Goal: Task Accomplishment & Management: Manage account settings

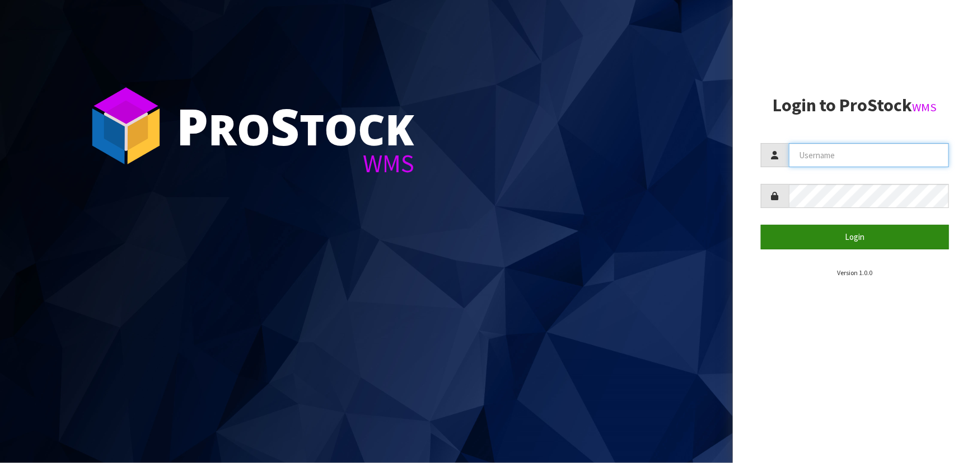
type input "priya"
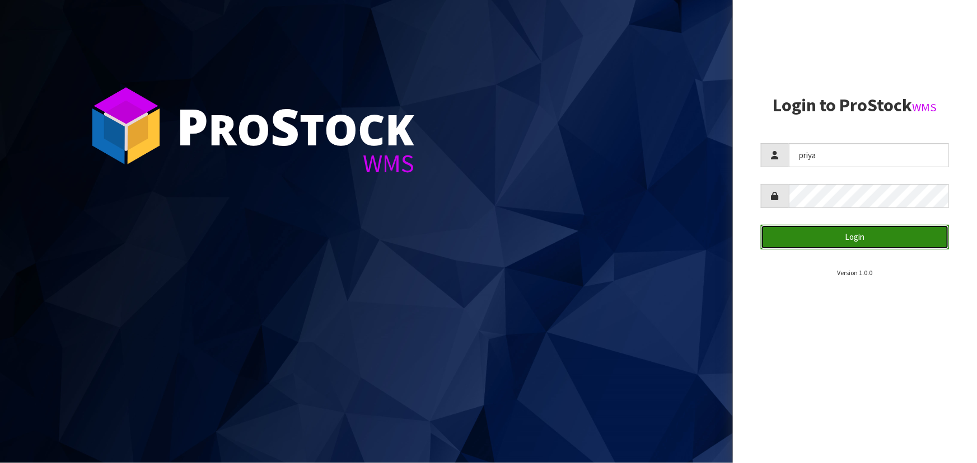
click at [840, 229] on button "Login" at bounding box center [855, 237] width 188 height 24
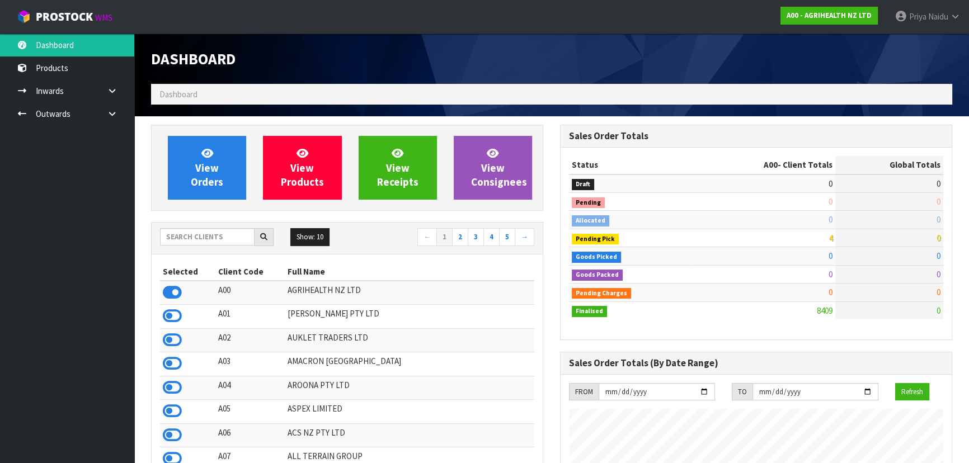
scroll to position [846, 409]
click at [192, 238] on input "text" at bounding box center [207, 236] width 95 height 17
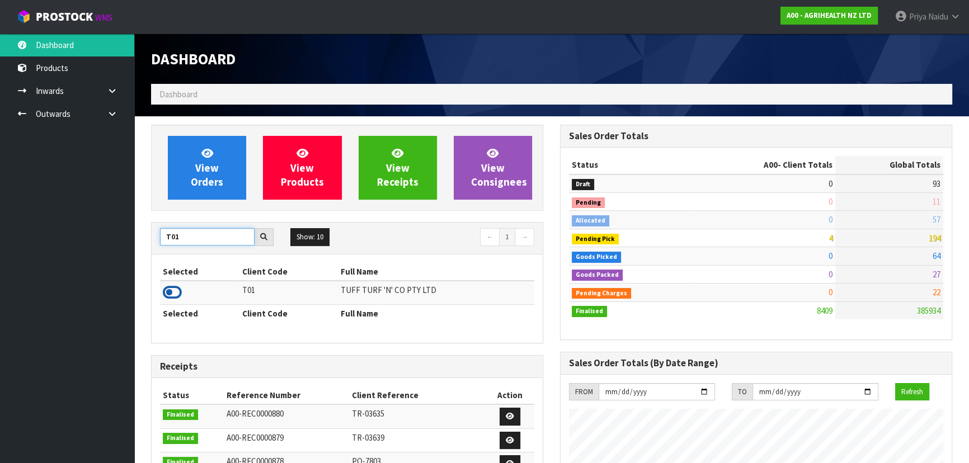
type input "T01"
click at [168, 294] on icon at bounding box center [172, 292] width 19 height 17
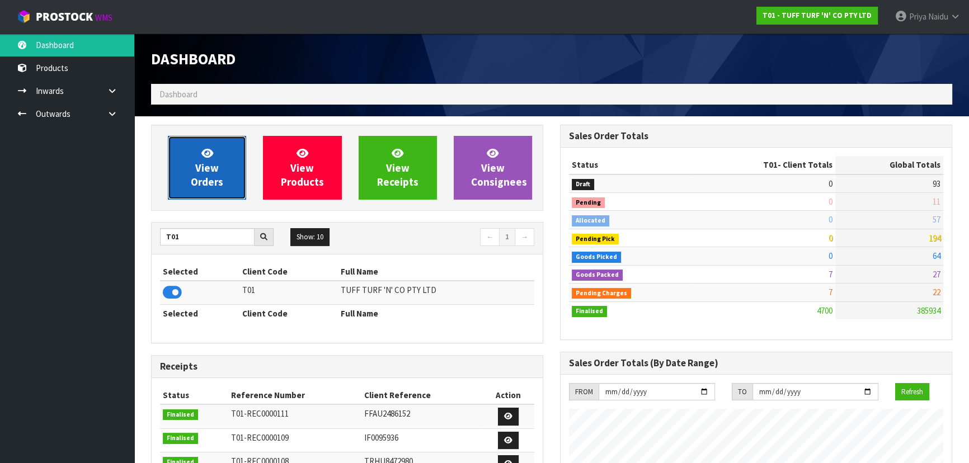
click at [219, 173] on link "View Orders" at bounding box center [207, 168] width 78 height 64
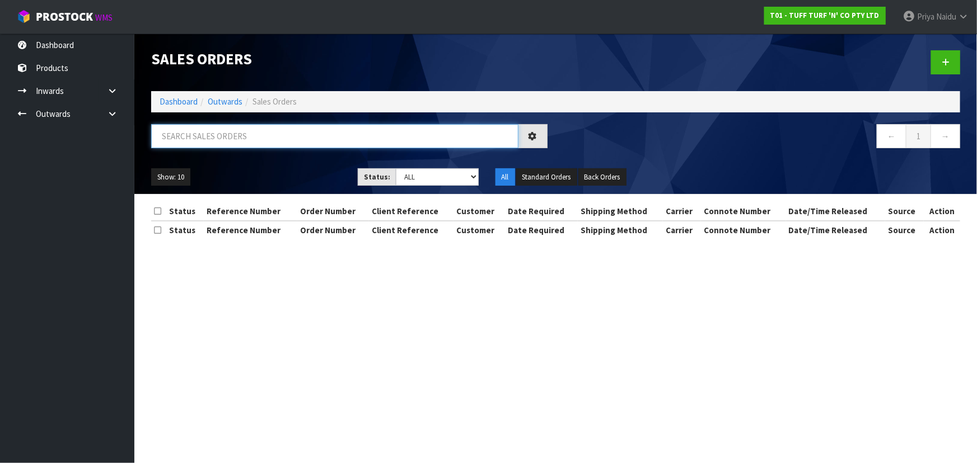
click at [228, 138] on input "text" at bounding box center [334, 136] width 367 height 24
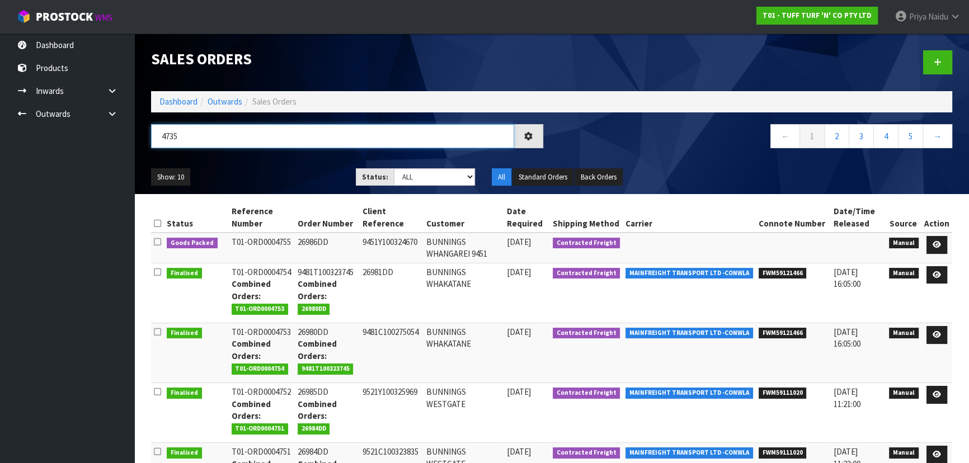
type input "4735"
click at [303, 154] on div "4735" at bounding box center [347, 140] width 409 height 32
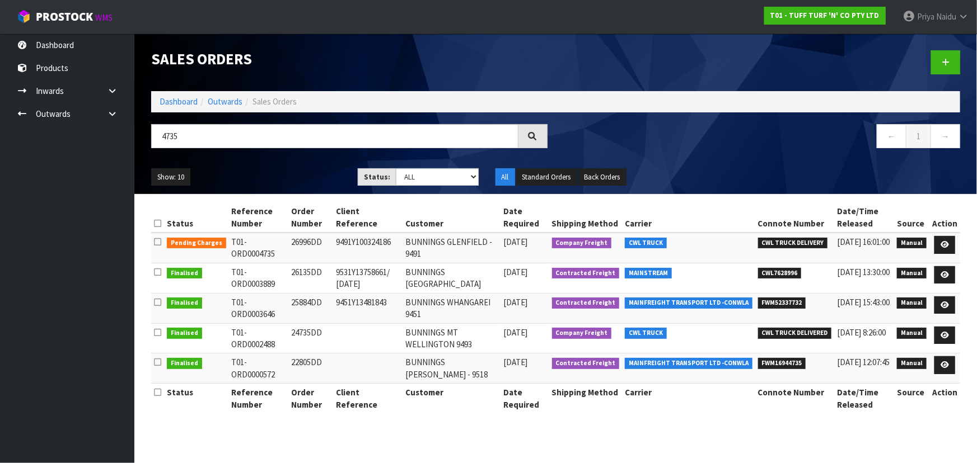
click at [291, 159] on div "4735 ← 1 →" at bounding box center [556, 142] width 826 height 36
click at [947, 246] on icon at bounding box center [944, 244] width 8 height 7
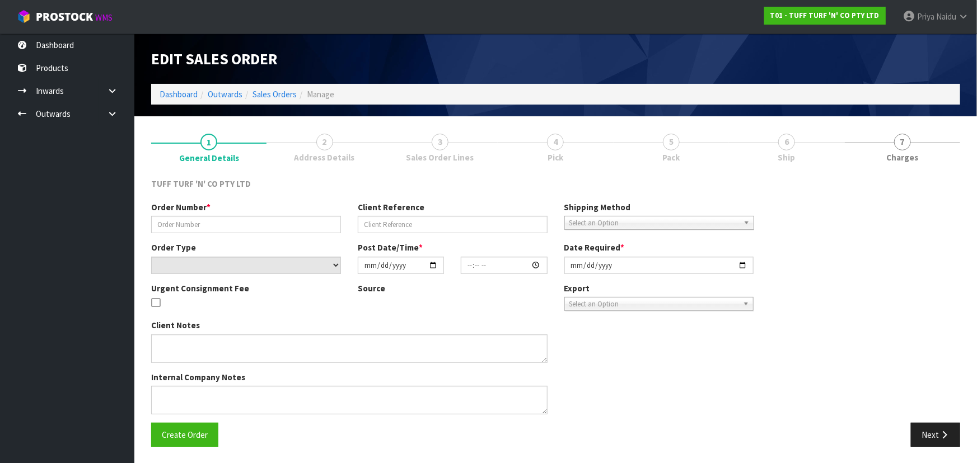
type input "26996DD"
type input "9491Y100324186"
select select "number:0"
type input "2025-10-13"
type input "12:39:00.000"
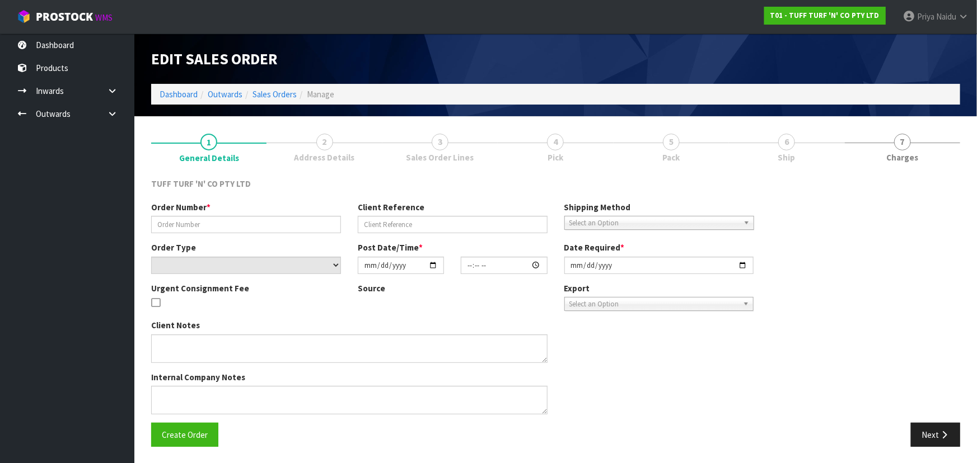
type input "2025-10-14"
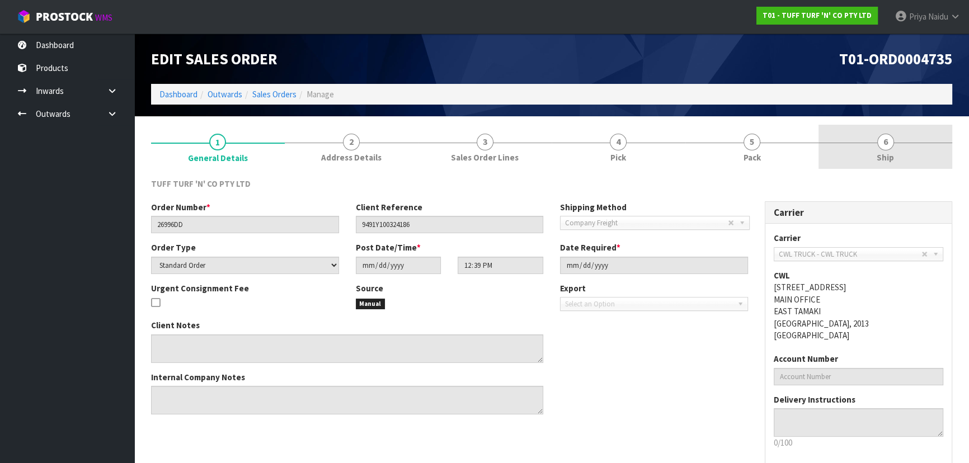
click at [883, 153] on span "Ship" at bounding box center [885, 158] width 17 height 12
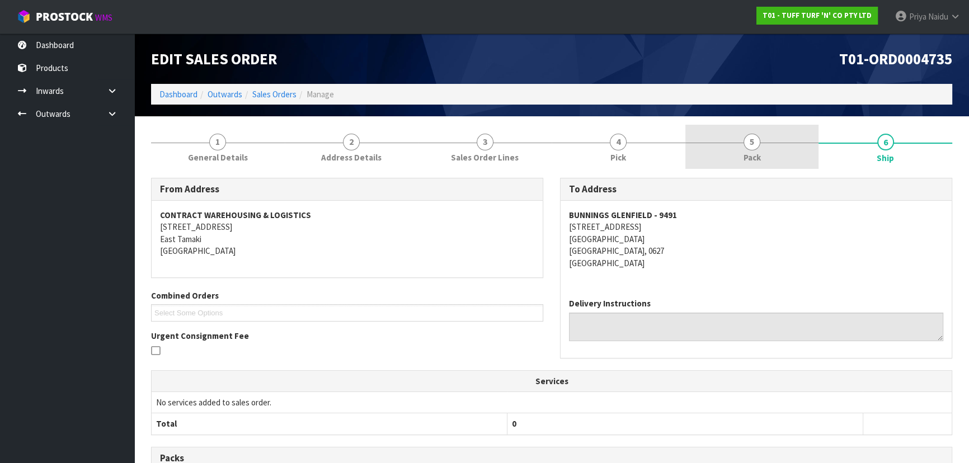
click at [733, 162] on link "5 Pack" at bounding box center [753, 147] width 134 height 44
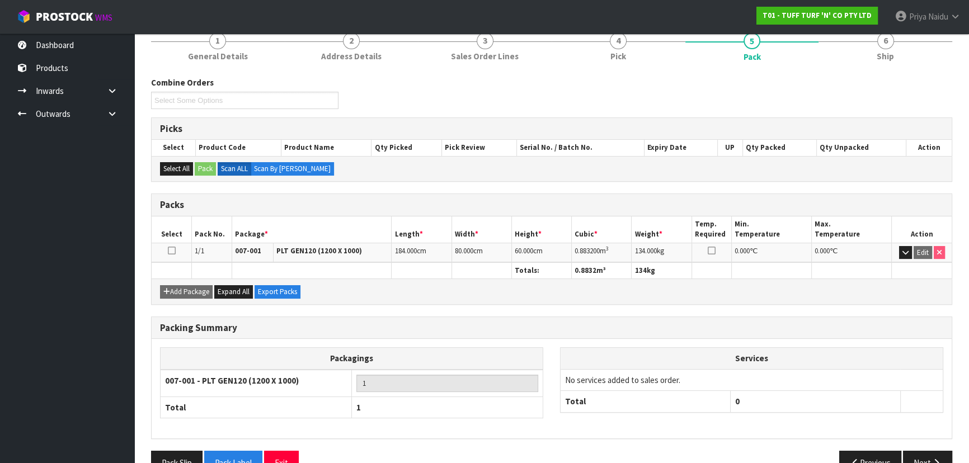
scroll to position [50, 0]
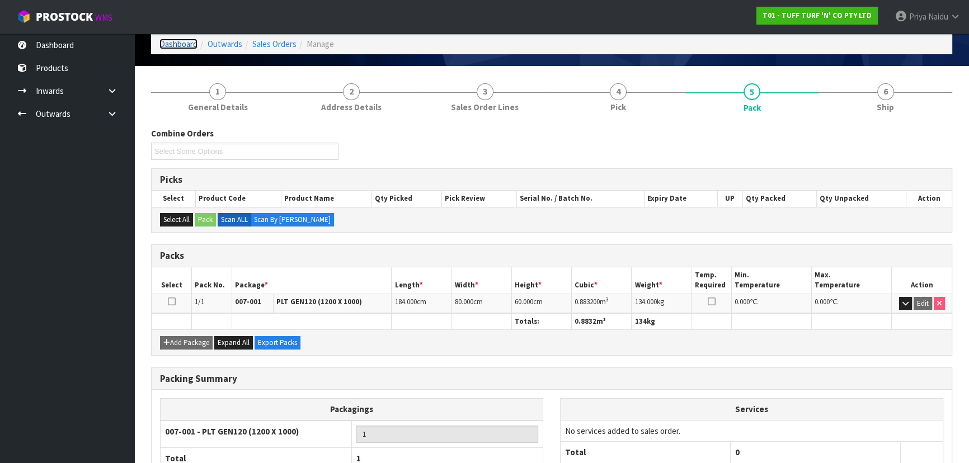
click at [181, 45] on link "Dashboard" at bounding box center [179, 44] width 38 height 11
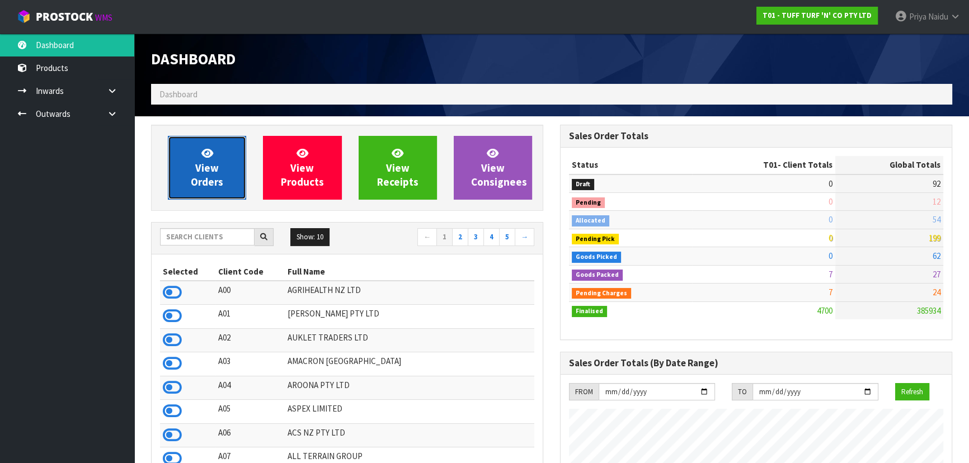
click at [202, 170] on span "View Orders" at bounding box center [207, 168] width 32 height 42
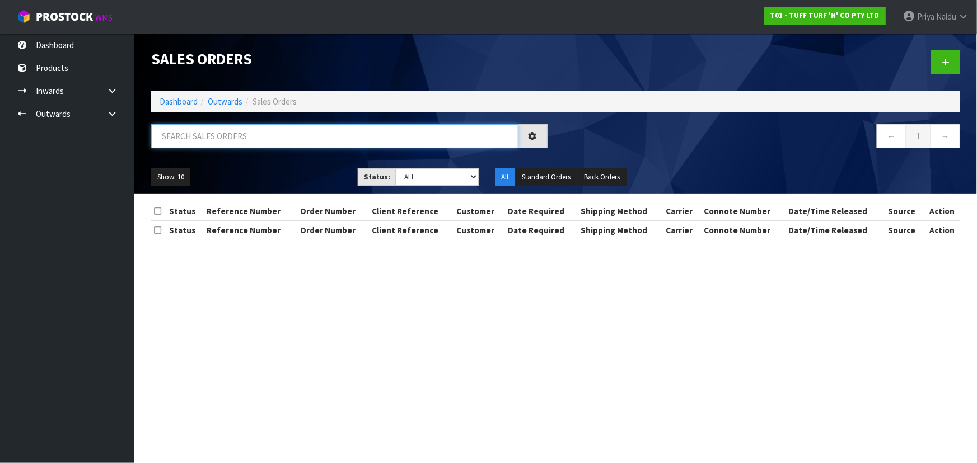
click at [218, 132] on input "text" at bounding box center [334, 136] width 367 height 24
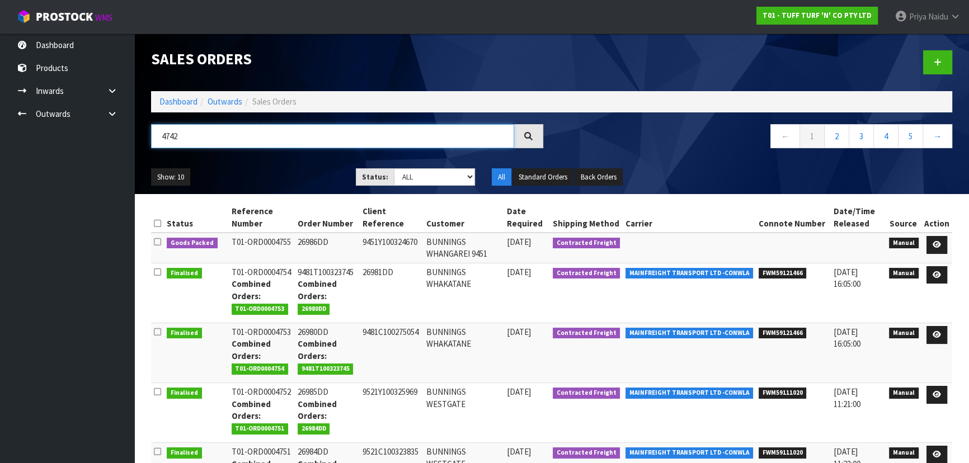
type input "4742"
click at [287, 174] on ul "Show: 10 5 10 25 50" at bounding box center [245, 177] width 188 height 18
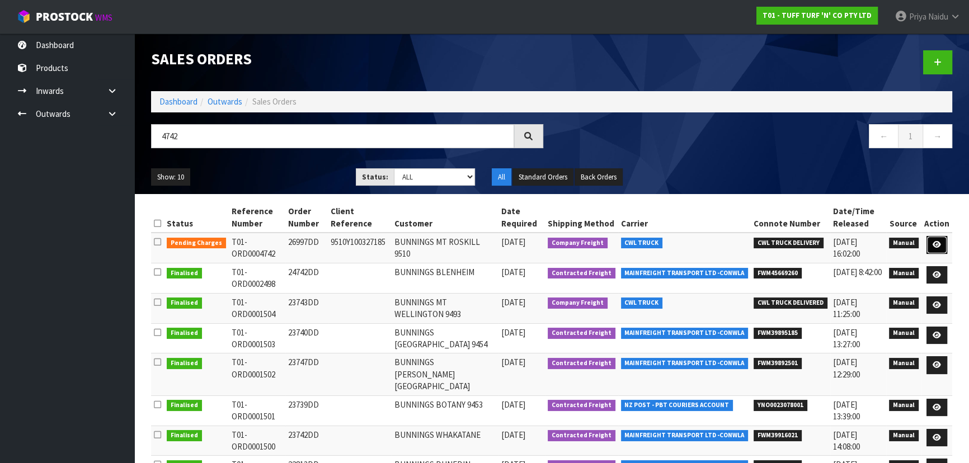
click at [943, 249] on link at bounding box center [937, 245] width 21 height 18
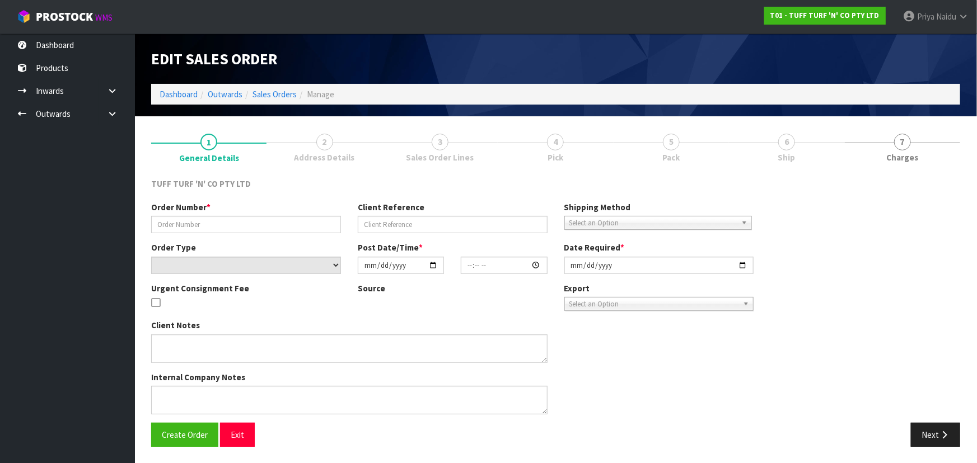
type input "26997DD"
type input "9510Y100327185"
select select "number:0"
type input "2025-10-13"
type input "12:54:00.000"
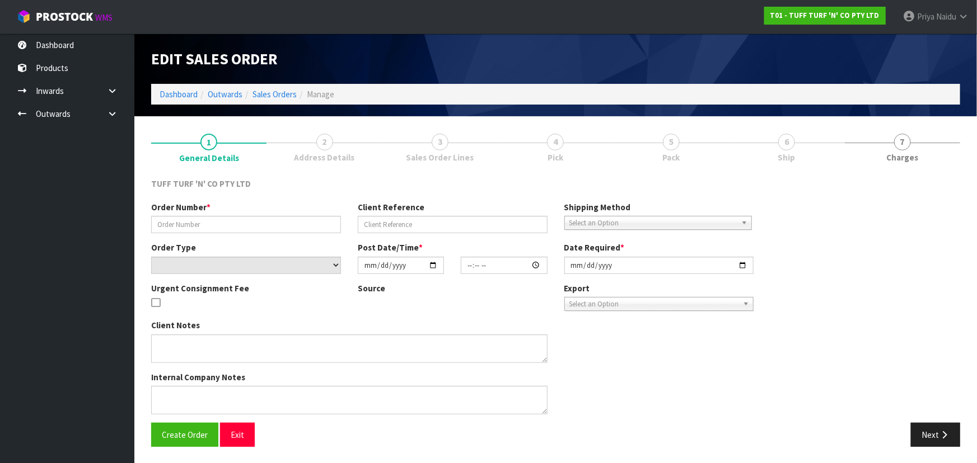
type input "2025-10-14"
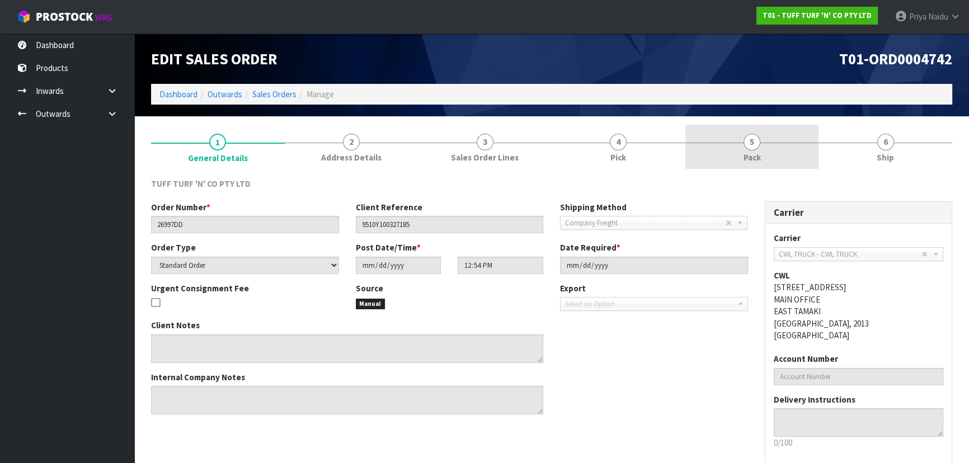
click at [759, 154] on span "Pack" at bounding box center [752, 158] width 17 height 12
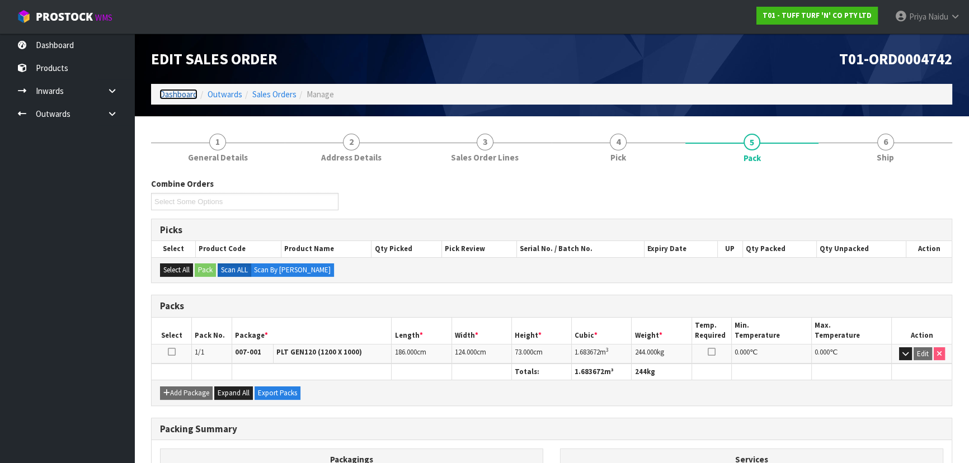
click at [171, 90] on link "Dashboard" at bounding box center [179, 94] width 38 height 11
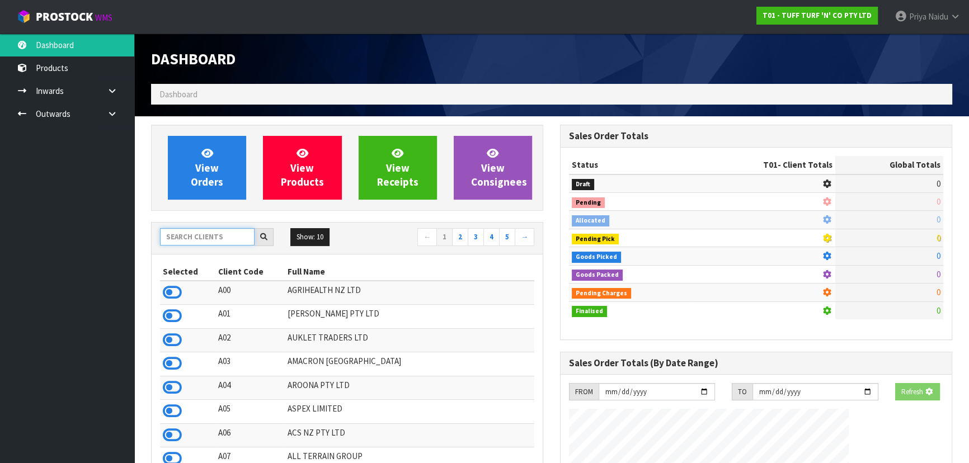
click at [201, 230] on input "text" at bounding box center [207, 236] width 95 height 17
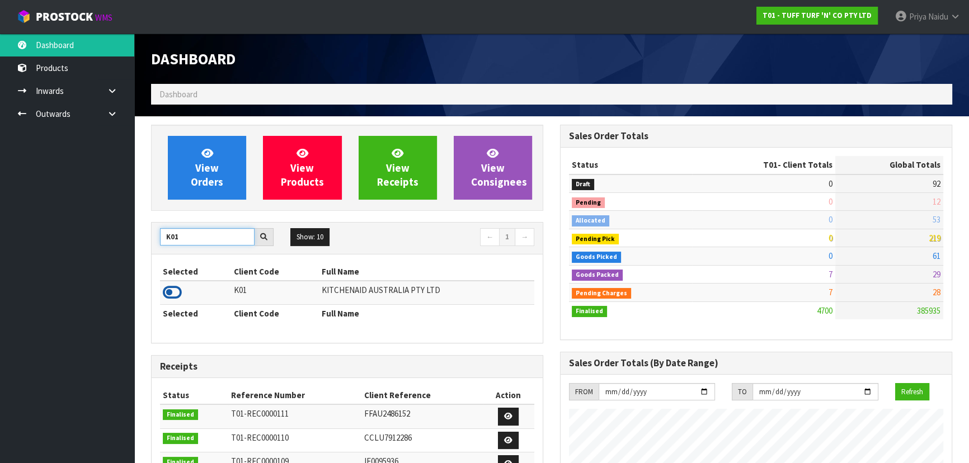
type input "K01"
click at [167, 299] on icon at bounding box center [172, 292] width 19 height 17
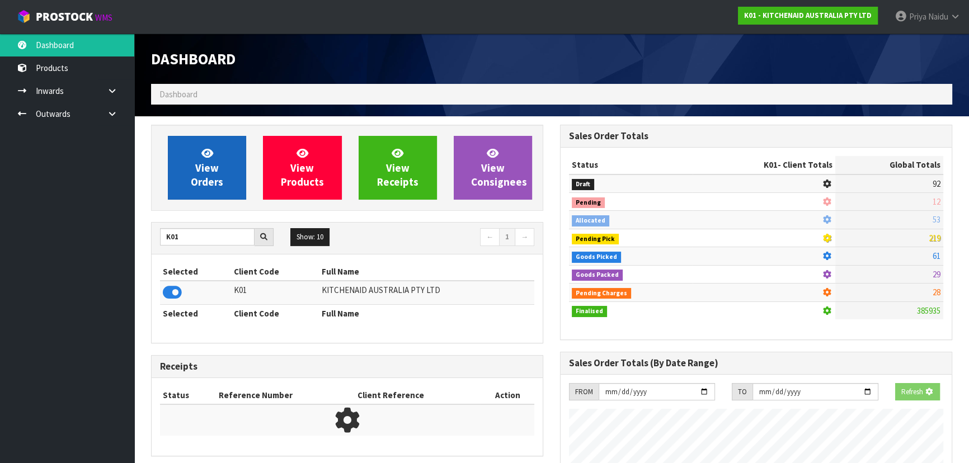
scroll to position [559041, 559329]
click at [196, 163] on span "View Orders" at bounding box center [207, 168] width 32 height 42
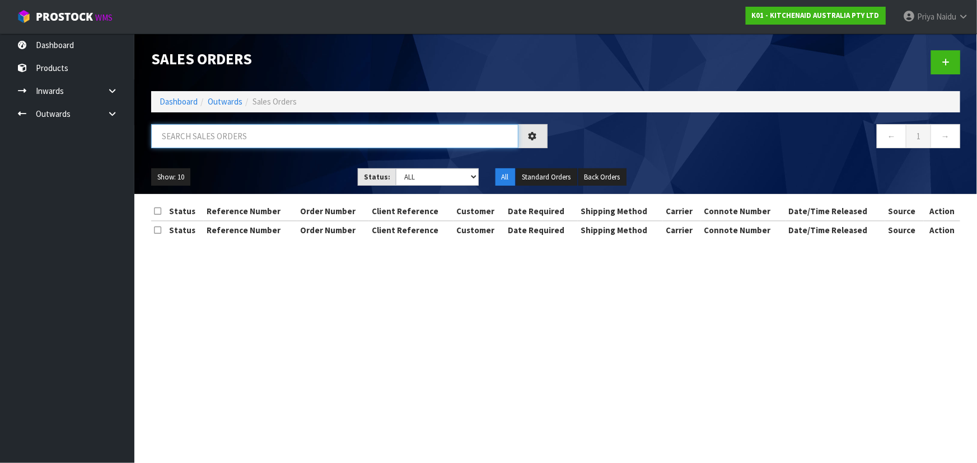
click at [218, 139] on input "text" at bounding box center [334, 136] width 367 height 24
type input "80562"
click at [297, 160] on div "Show: 10 5 10 25 50 Status: Draft Pending Allocated Pending Pick Goods Picked G…" at bounding box center [556, 177] width 826 height 35
click at [278, 160] on div "Show: 10 5 10 25 50 Status: Draft Pending Allocated Pending Pick Goods Picked G…" at bounding box center [556, 177] width 826 height 35
click at [419, 175] on select "Draft Pending Allocated Pending Pick Goods Picked Goods Packed Pending Charges …" at bounding box center [437, 176] width 83 height 17
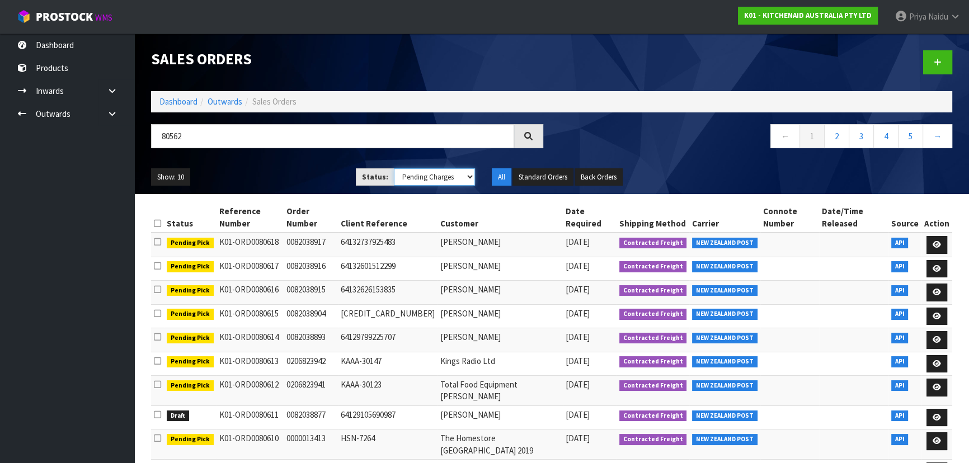
click at [394, 168] on select "Draft Pending Allocated Pending Pick Goods Picked Goods Packed Pending Charges …" at bounding box center [435, 176] width 82 height 17
click at [280, 171] on ul "Show: 10 5 10 25 50" at bounding box center [245, 177] width 188 height 18
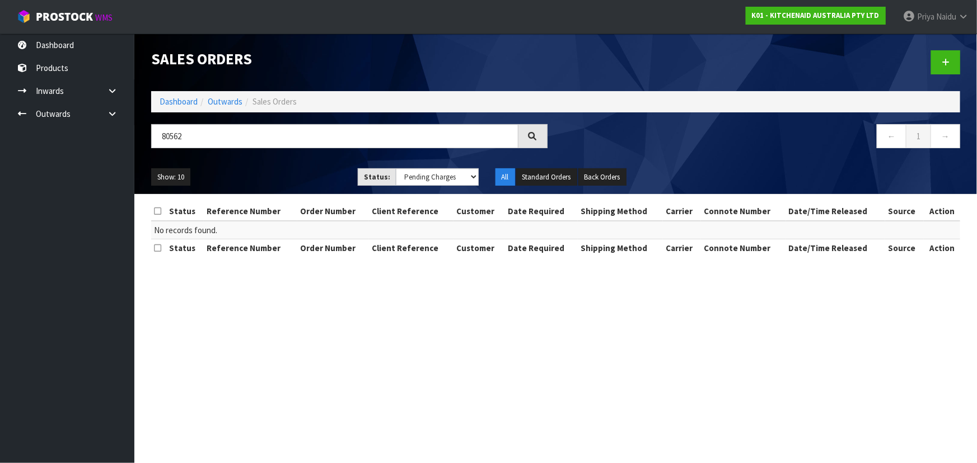
click at [280, 171] on ul "Show: 10 5 10 25 50" at bounding box center [246, 177] width 190 height 18
click at [428, 174] on select "Draft Pending Allocated Pending Pick Goods Picked Goods Packed Pending Charges …" at bounding box center [437, 176] width 83 height 17
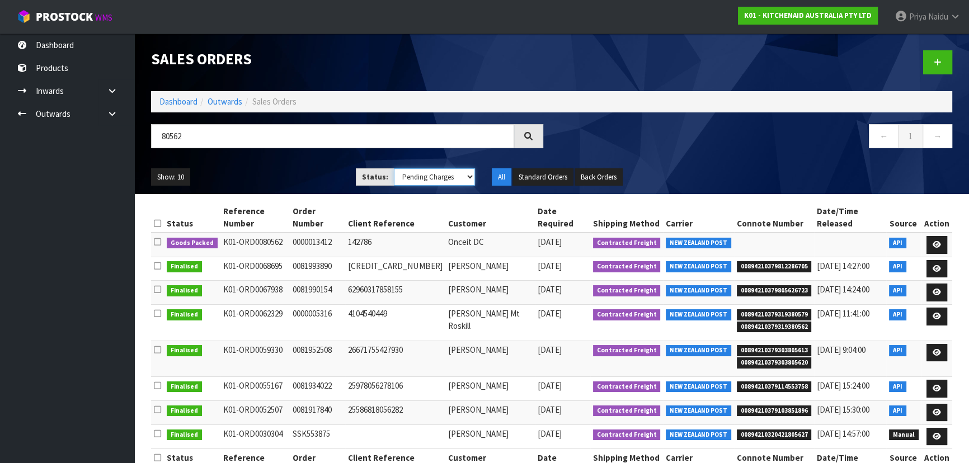
select select "string:5"
click at [394, 168] on select "Draft Pending Allocated Pending Pick Goods Picked Goods Packed Pending Charges …" at bounding box center [435, 176] width 82 height 17
click at [310, 168] on ul "Show: 10 5 10 25 50" at bounding box center [245, 177] width 188 height 18
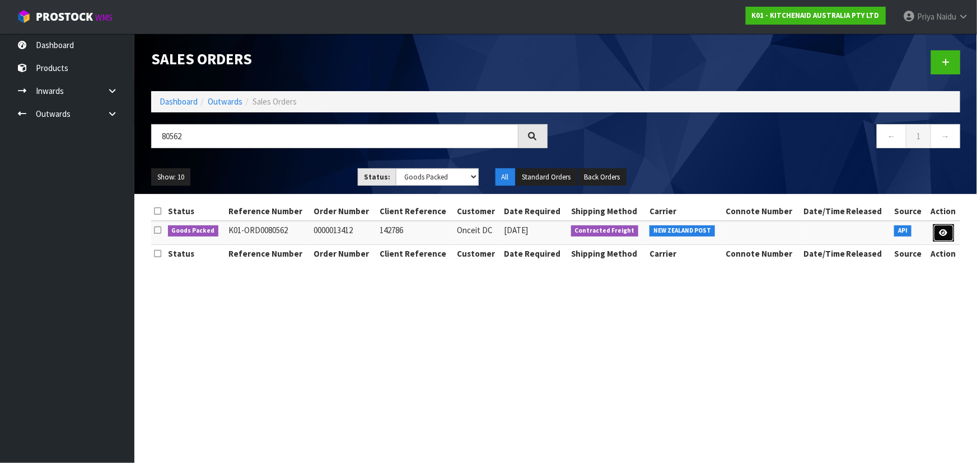
click at [941, 230] on icon at bounding box center [943, 232] width 8 height 7
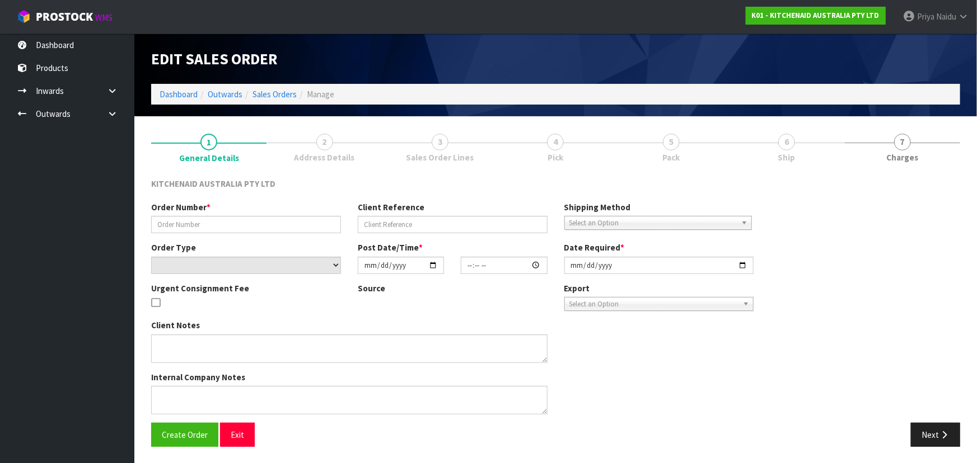
type input "0000013412"
type input "142786"
select select "number:0"
type input "2025-10-13"
type input "20:31:47.000"
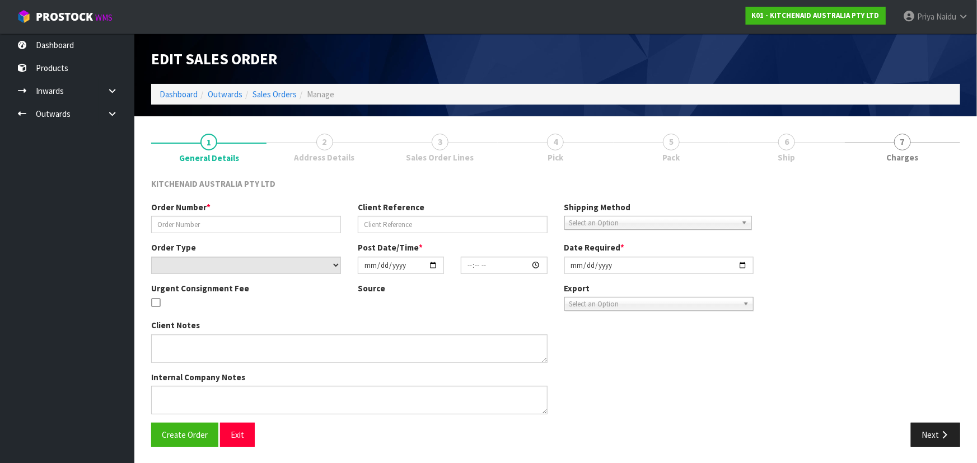
type input "2025-10-13"
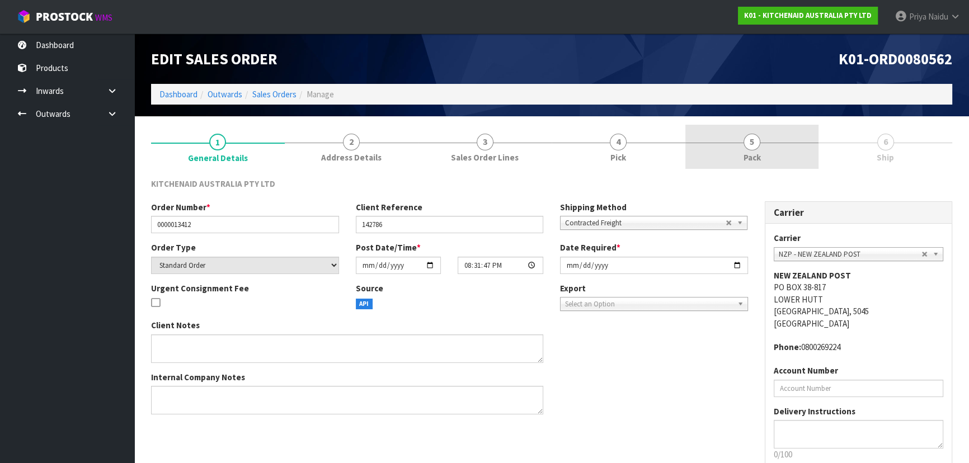
click at [752, 144] on span "5" at bounding box center [752, 142] width 17 height 17
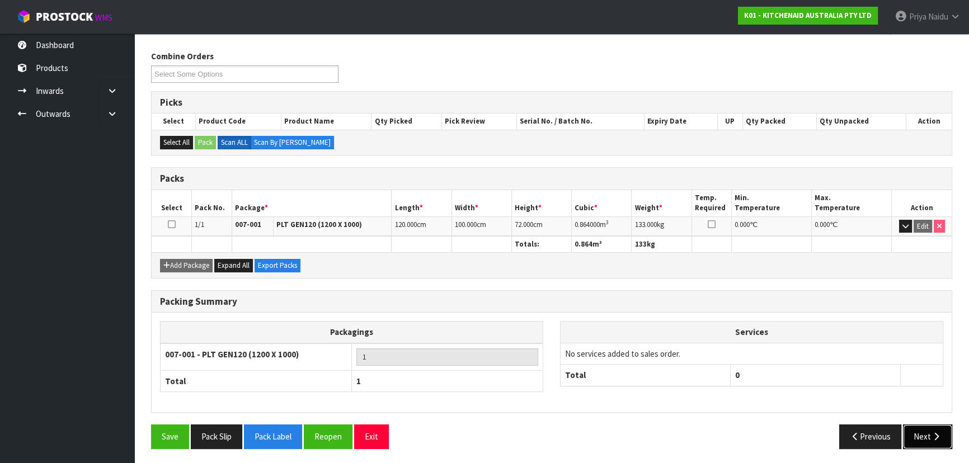
click at [925, 431] on button "Next" at bounding box center [927, 437] width 49 height 24
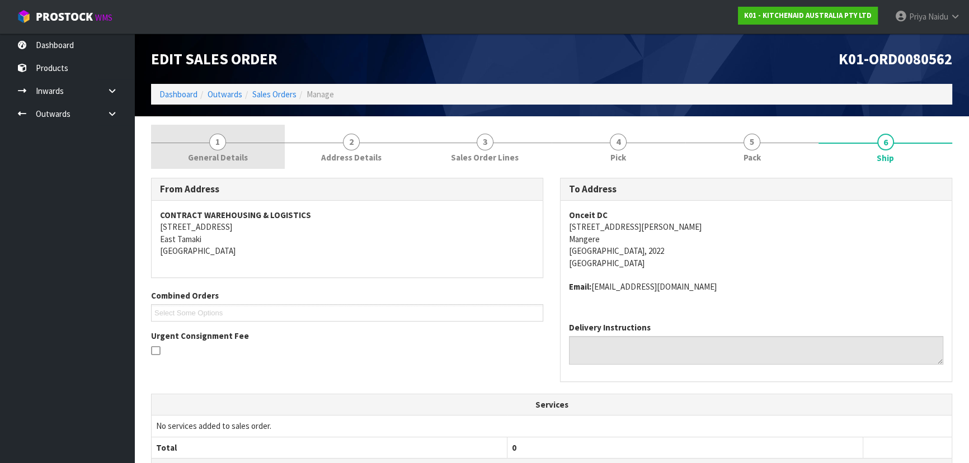
click at [217, 140] on span "1" at bounding box center [217, 142] width 17 height 17
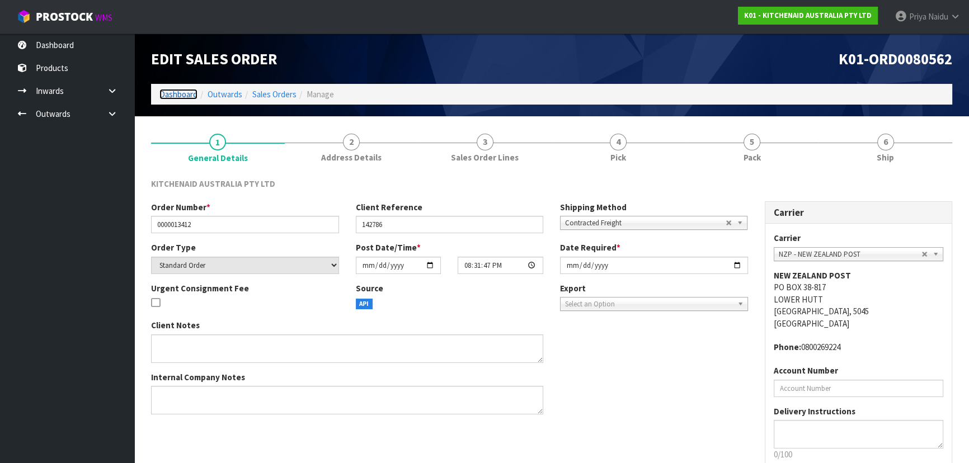
click at [184, 95] on link "Dashboard" at bounding box center [179, 94] width 38 height 11
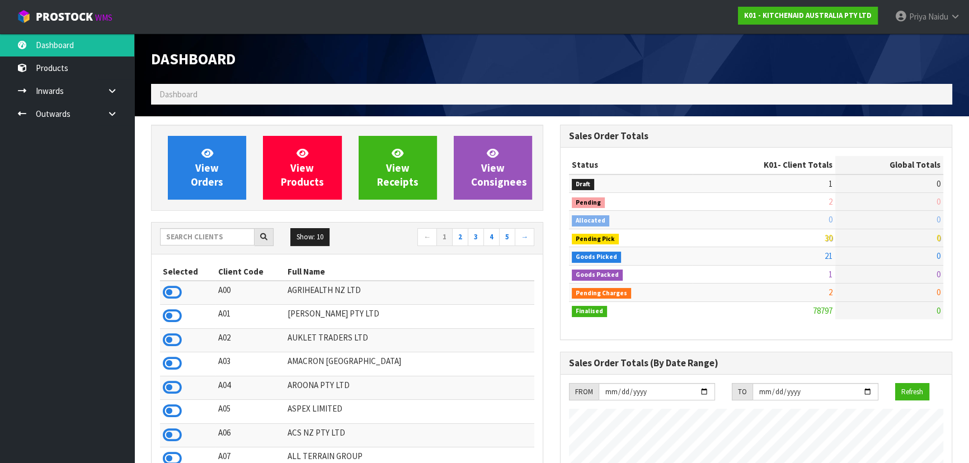
scroll to position [846, 409]
click at [198, 243] on input "text" at bounding box center [207, 236] width 95 height 17
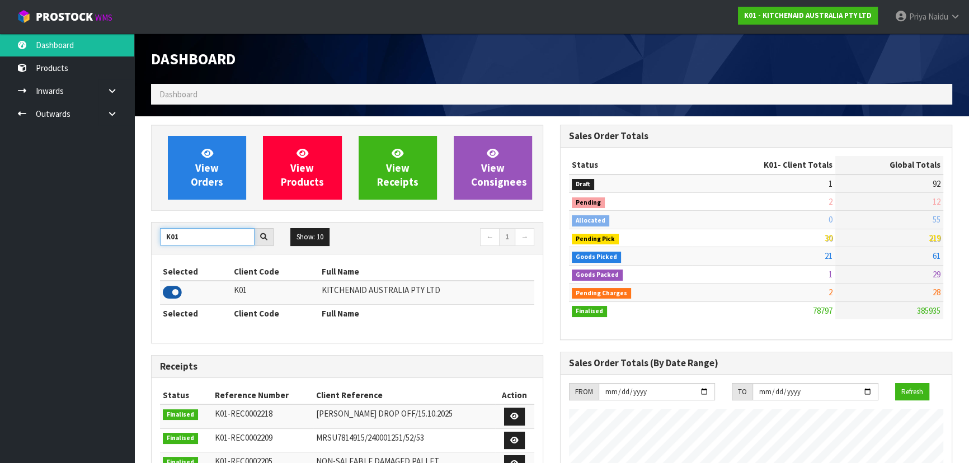
type input "K01"
click at [171, 292] on icon at bounding box center [172, 292] width 19 height 17
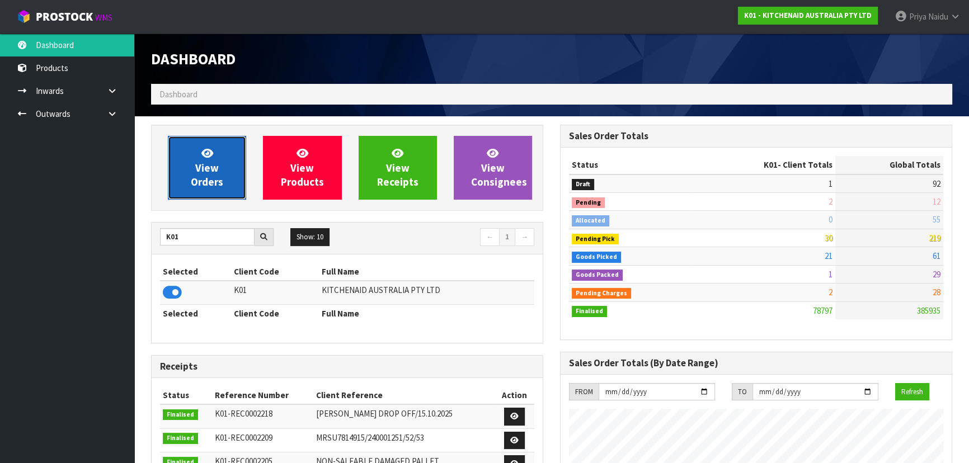
click at [195, 166] on link "View Orders" at bounding box center [207, 168] width 78 height 64
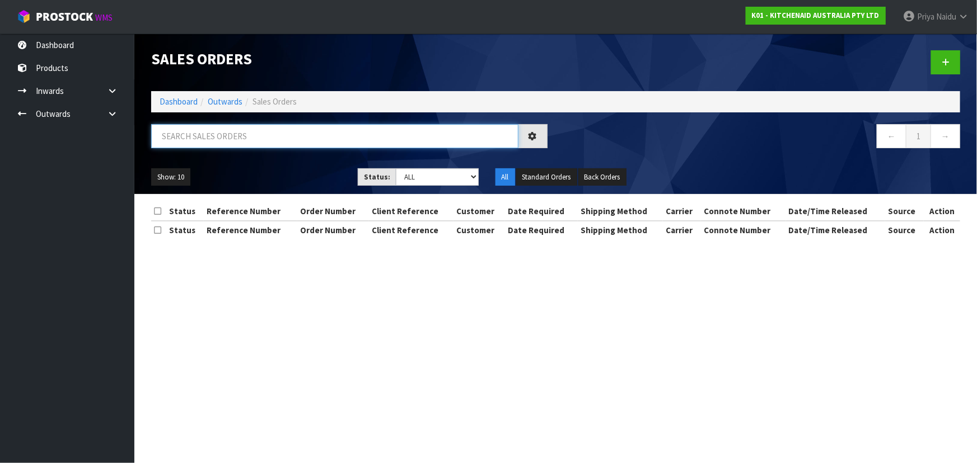
click at [255, 140] on input "text" at bounding box center [334, 136] width 367 height 24
type input "80562"
click at [275, 160] on div "Show: 10 5 10 25 50 Status: Draft Pending Allocated Pending Pick Goods Picked G…" at bounding box center [556, 177] width 826 height 35
click at [421, 177] on select "Draft Pending Allocated Pending Pick Goods Picked Goods Packed Pending Charges …" at bounding box center [437, 176] width 83 height 17
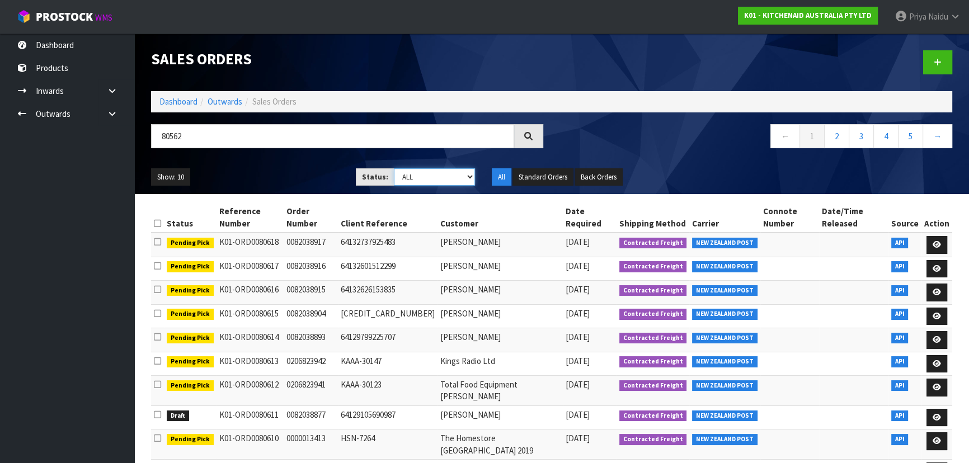
select select "string:5"
click at [394, 168] on select "Draft Pending Allocated Pending Pick Goods Picked Goods Packed Pending Charges …" at bounding box center [435, 176] width 82 height 17
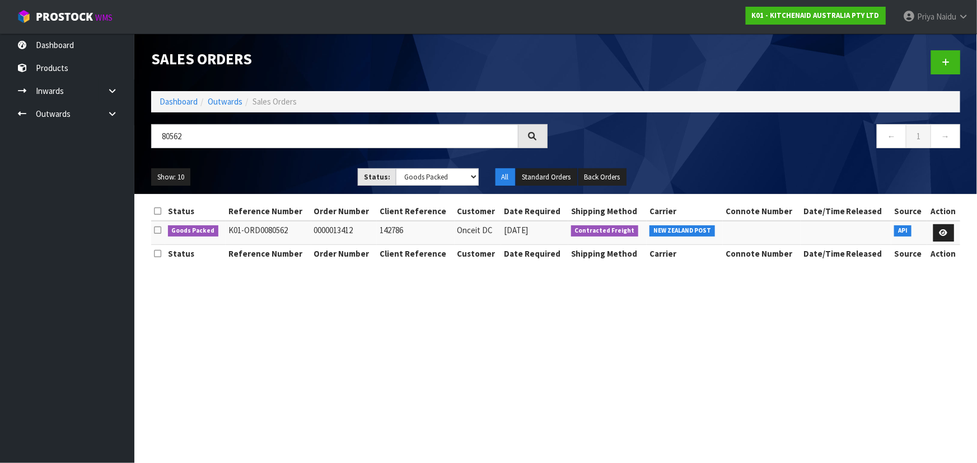
click at [279, 162] on div "Show: 10 5 10 25 50 Status: Draft Pending Allocated Pending Pick Goods Picked G…" at bounding box center [556, 177] width 826 height 35
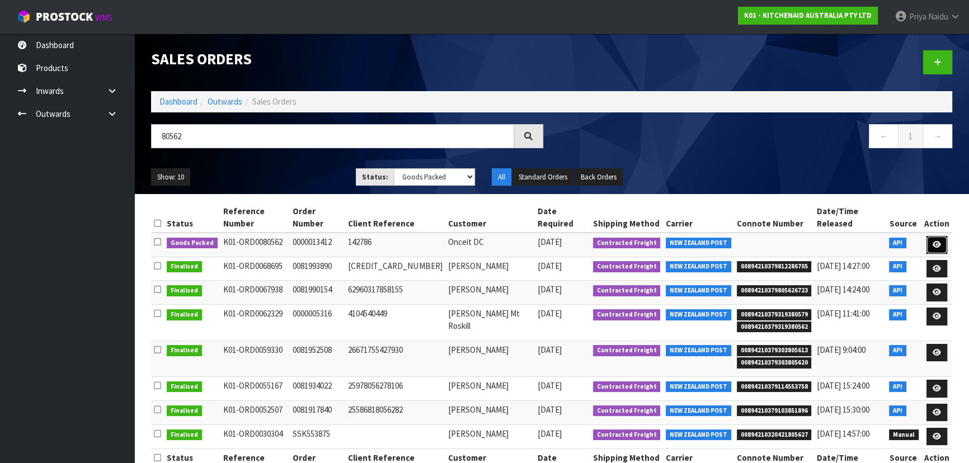
click at [939, 241] on icon at bounding box center [937, 244] width 8 height 7
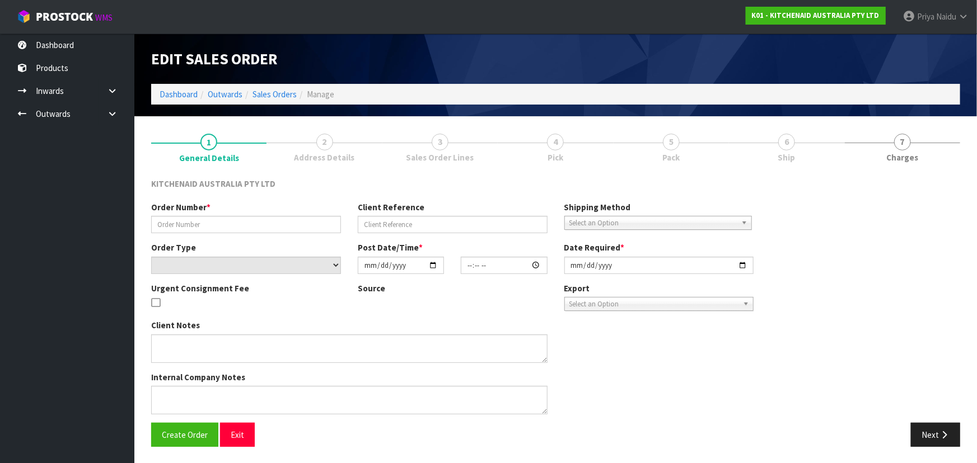
type input "0000013412"
type input "142786"
select select "number:0"
type input "2025-10-13"
type input "20:31:47.000"
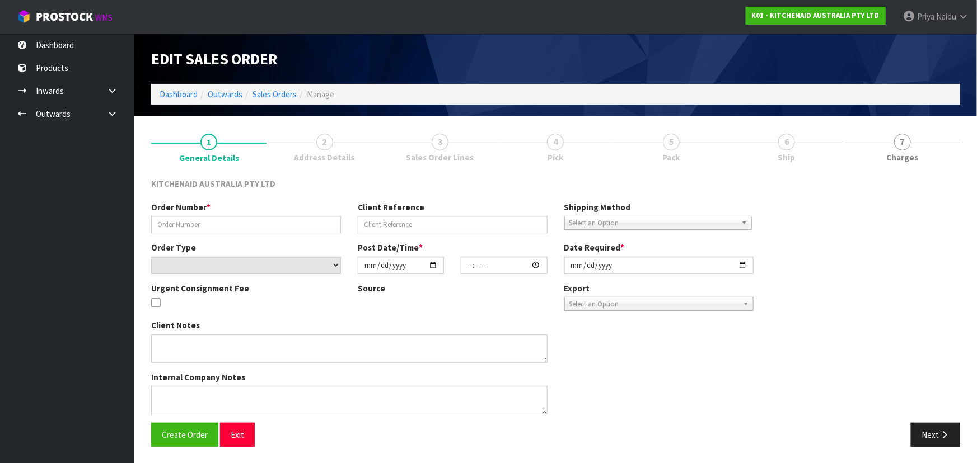
type input "2025-10-13"
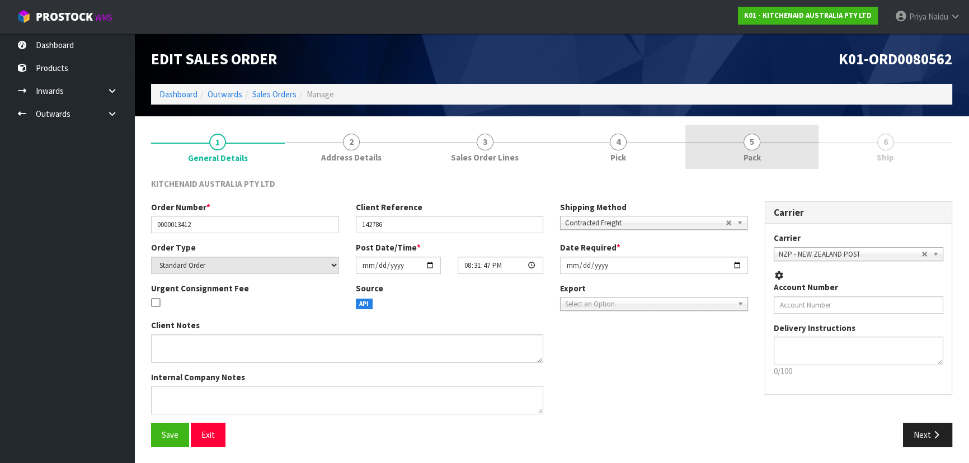
click at [777, 148] on link "5 Pack" at bounding box center [753, 147] width 134 height 44
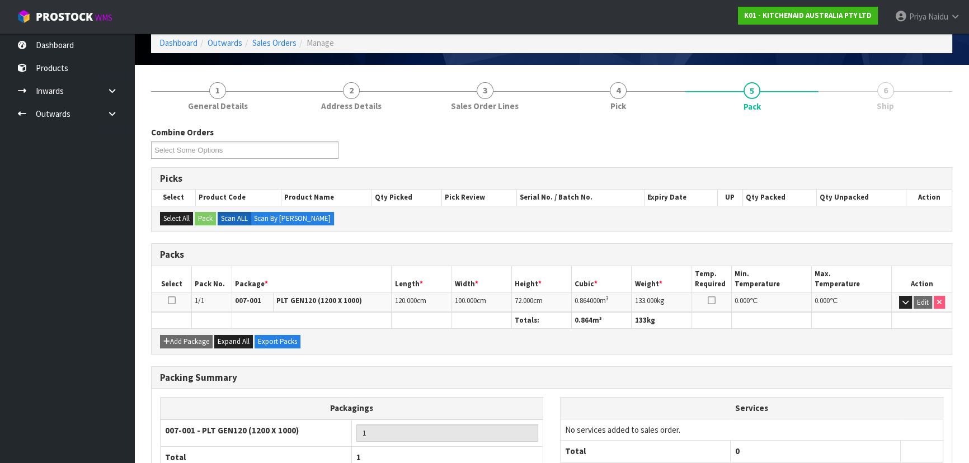
scroll to position [128, 0]
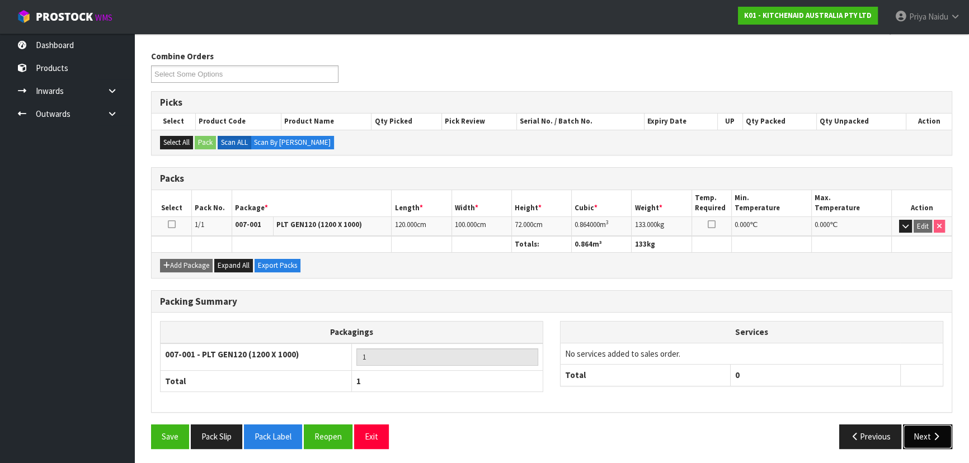
click at [940, 434] on icon "button" at bounding box center [936, 437] width 11 height 8
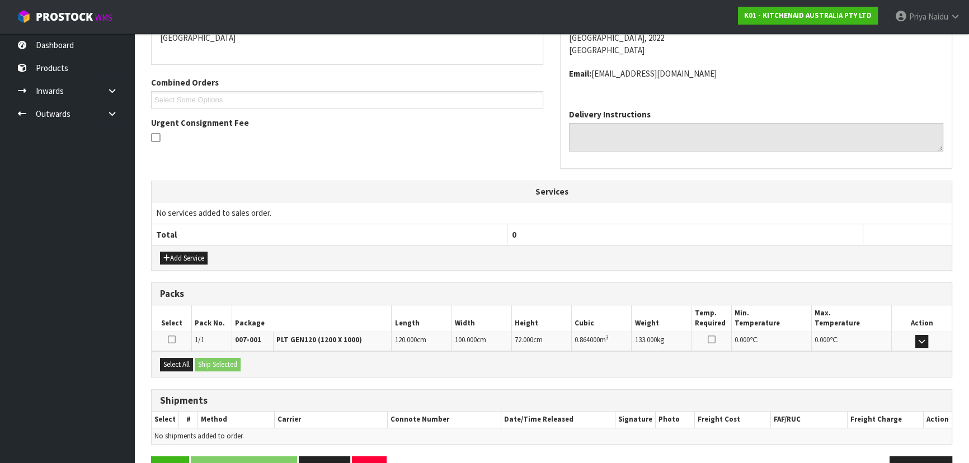
scroll to position [245, 0]
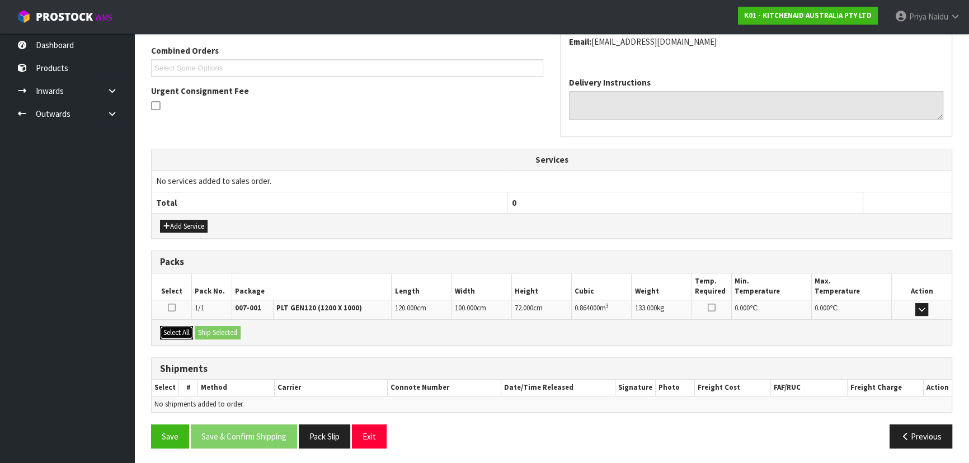
drag, startPoint x: 184, startPoint y: 337, endPoint x: 202, endPoint y: 332, distance: 18.6
click at [185, 337] on button "Select All" at bounding box center [176, 332] width 33 height 13
drag, startPoint x: 216, startPoint y: 331, endPoint x: 261, endPoint y: 340, distance: 46.2
click at [217, 331] on button "Ship Selected" at bounding box center [218, 332] width 46 height 13
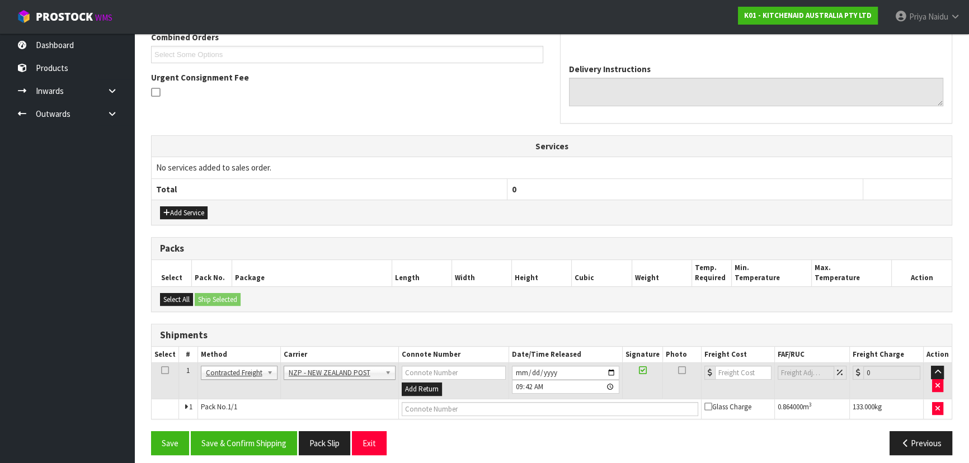
scroll to position [265, 0]
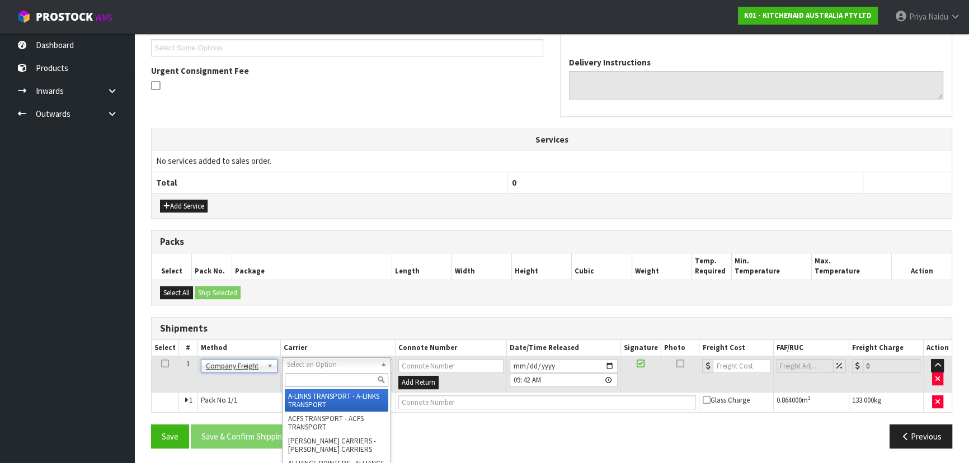
click at [307, 381] on input "text" at bounding box center [337, 380] width 104 height 14
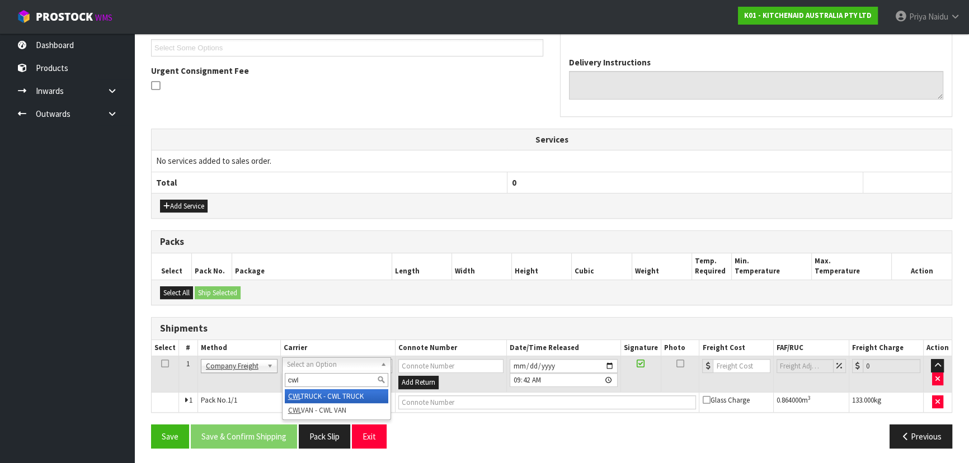
type input "cwl"
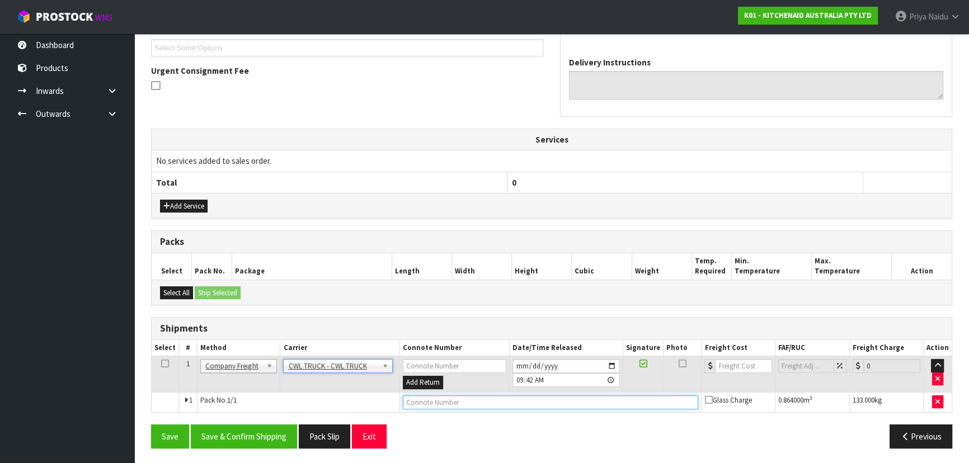
click at [422, 406] on input "text" at bounding box center [551, 403] width 296 height 14
type input "CWL TRUCK DELIVERY"
click at [245, 430] on button "Save & Confirm Shipping" at bounding box center [244, 437] width 106 height 24
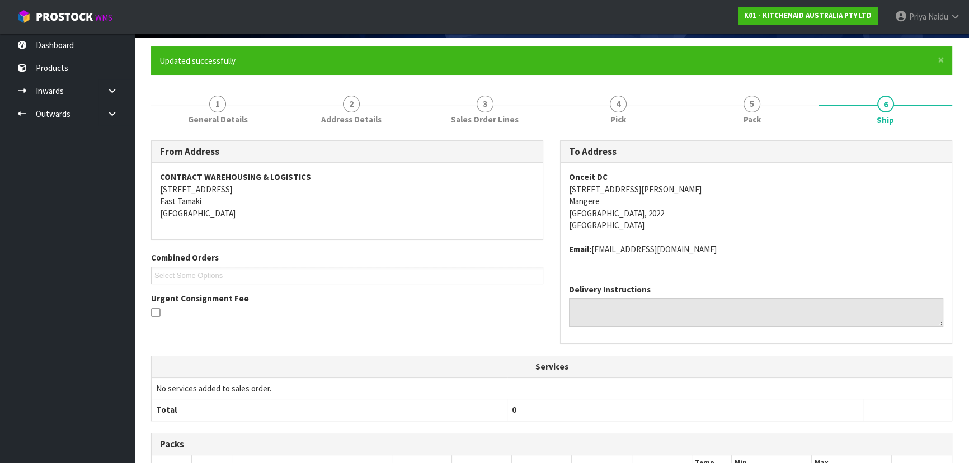
scroll to position [0, 0]
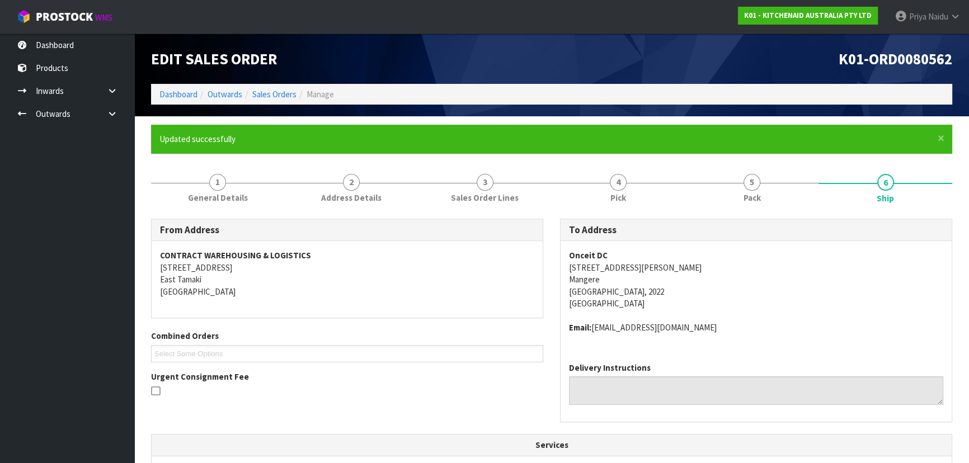
click at [406, 391] on div at bounding box center [347, 393] width 392 height 14
click at [185, 92] on link "Dashboard" at bounding box center [179, 94] width 38 height 11
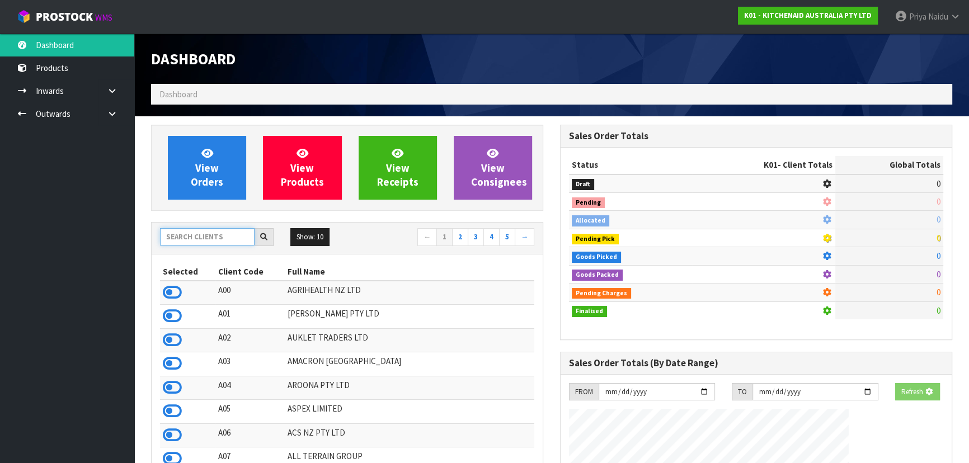
click at [218, 238] on input "text" at bounding box center [207, 236] width 95 height 17
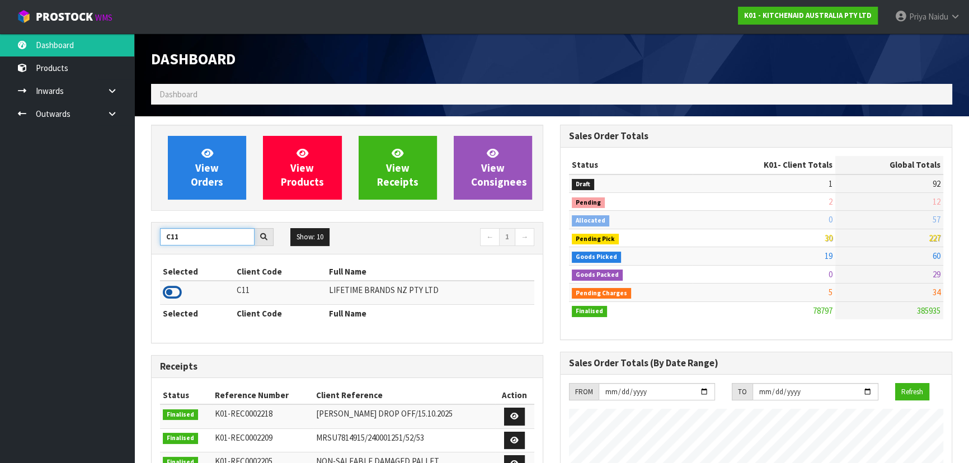
type input "C11"
click at [176, 291] on icon at bounding box center [172, 292] width 19 height 17
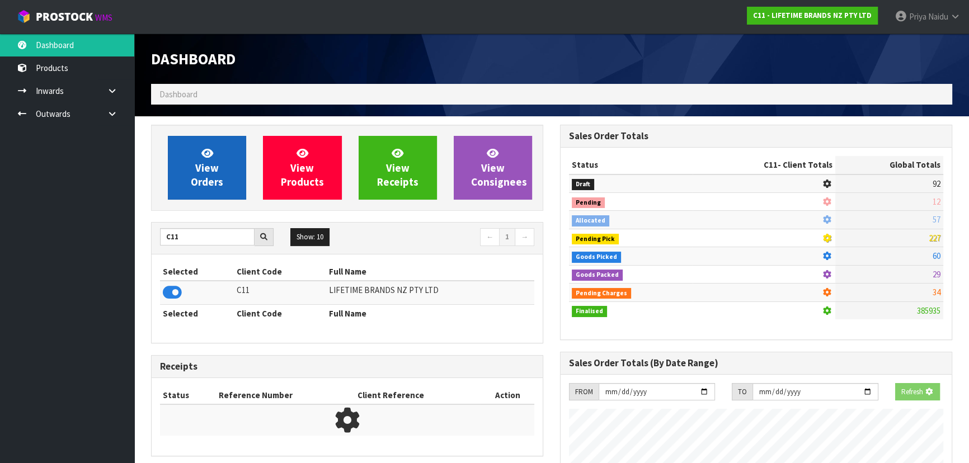
scroll to position [697, 409]
click at [207, 186] on span "View Orders" at bounding box center [207, 168] width 32 height 42
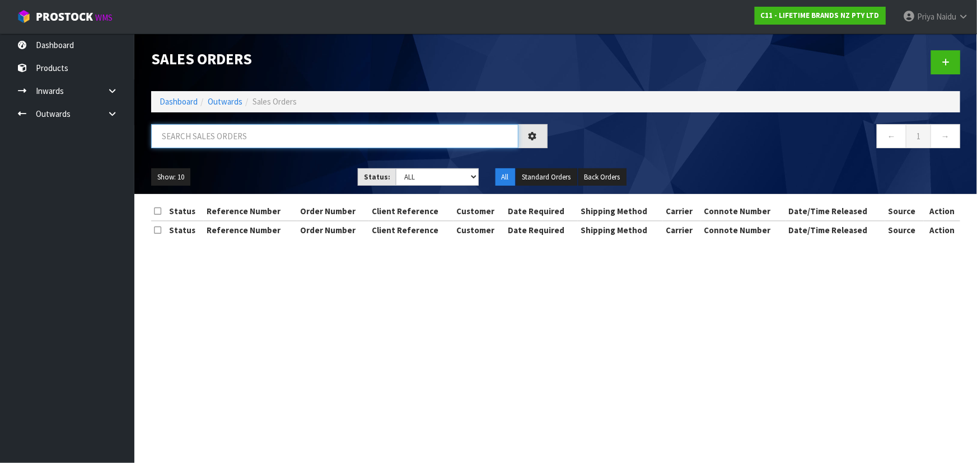
click at [223, 141] on input "text" at bounding box center [334, 136] width 367 height 24
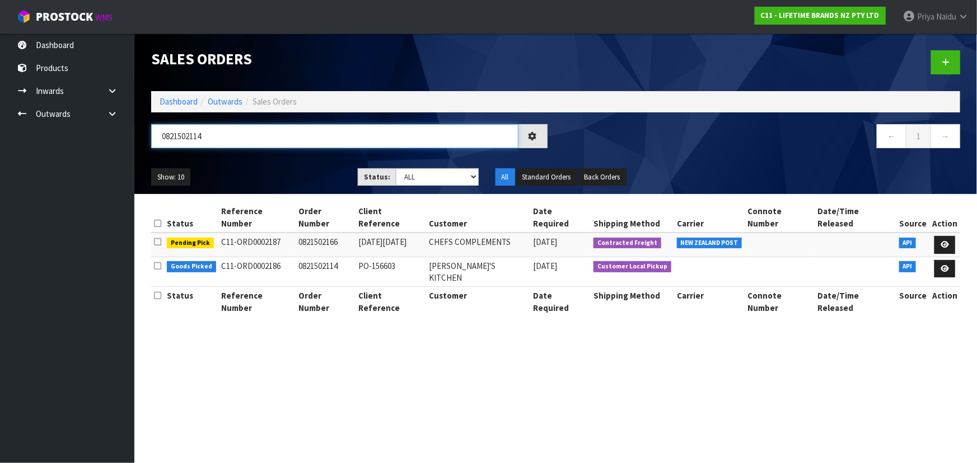
type input "0821502114"
click at [271, 189] on div "Show: 10 5 10 25 50 Status: Draft Pending Allocated Pending Pick Goods Picked G…" at bounding box center [556, 177] width 826 height 35
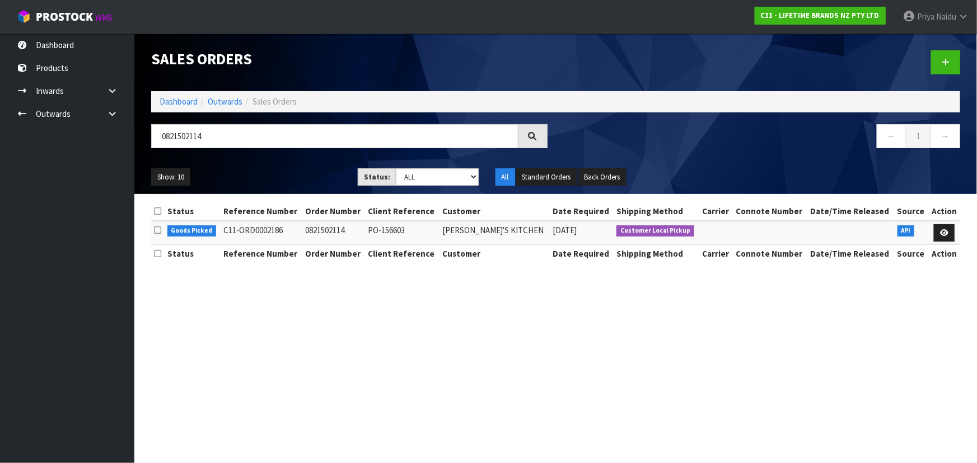
click at [302, 168] on ul "Show: 10 5 10 25 50" at bounding box center [246, 177] width 190 height 18
click at [298, 171] on ul "Show: 10 5 10 25 50" at bounding box center [246, 177] width 190 height 18
click at [179, 102] on link "Dashboard" at bounding box center [179, 101] width 38 height 11
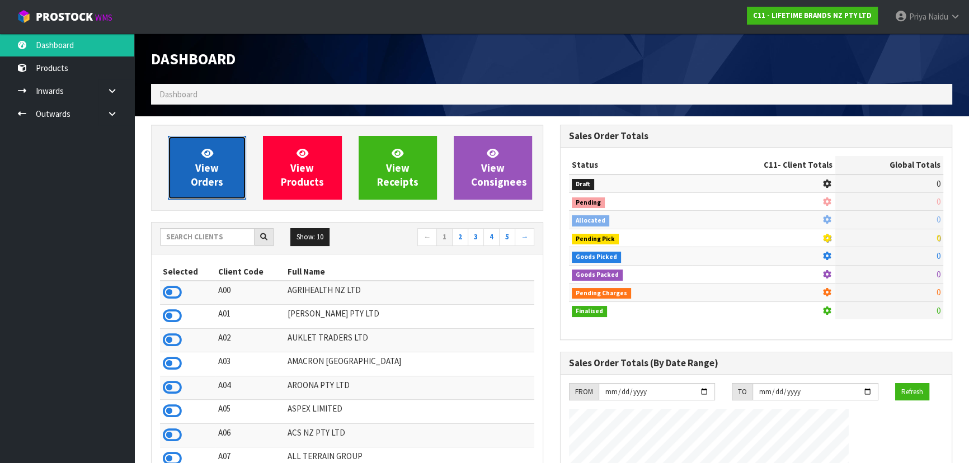
click at [200, 170] on span "View Orders" at bounding box center [207, 168] width 32 height 42
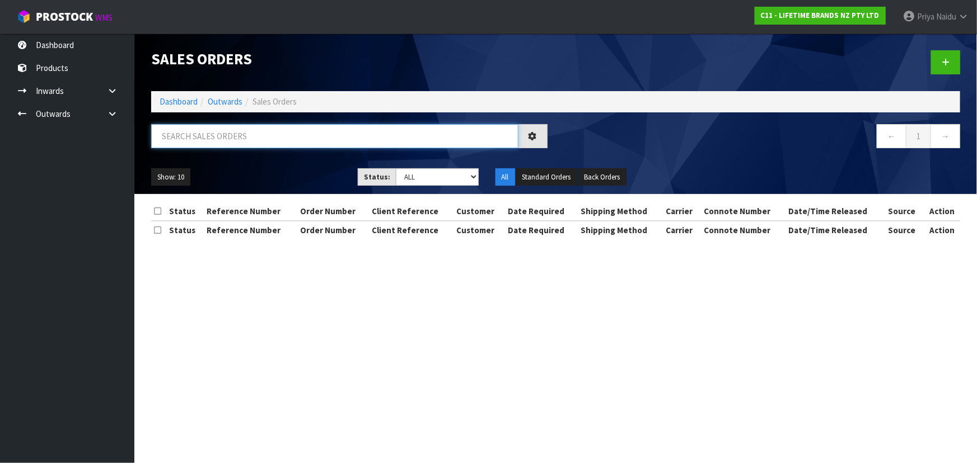
click at [221, 139] on input "text" at bounding box center [334, 136] width 367 height 24
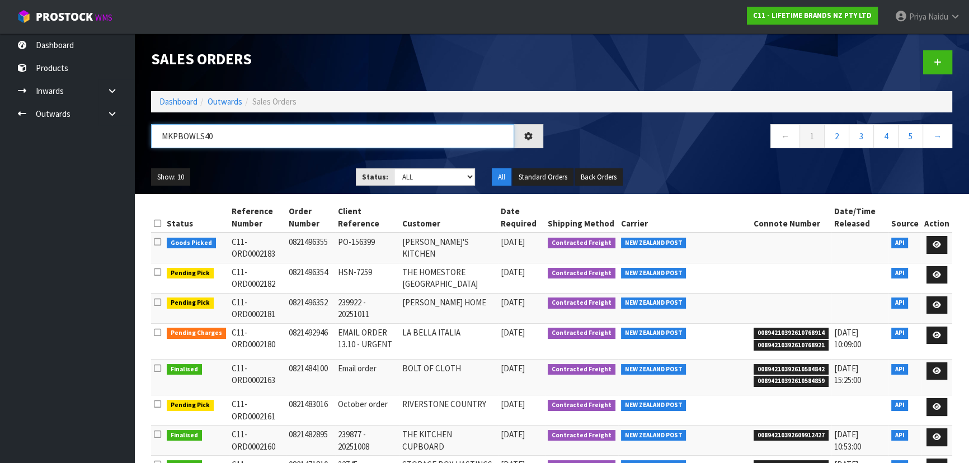
type input "MKPBOWLS40"
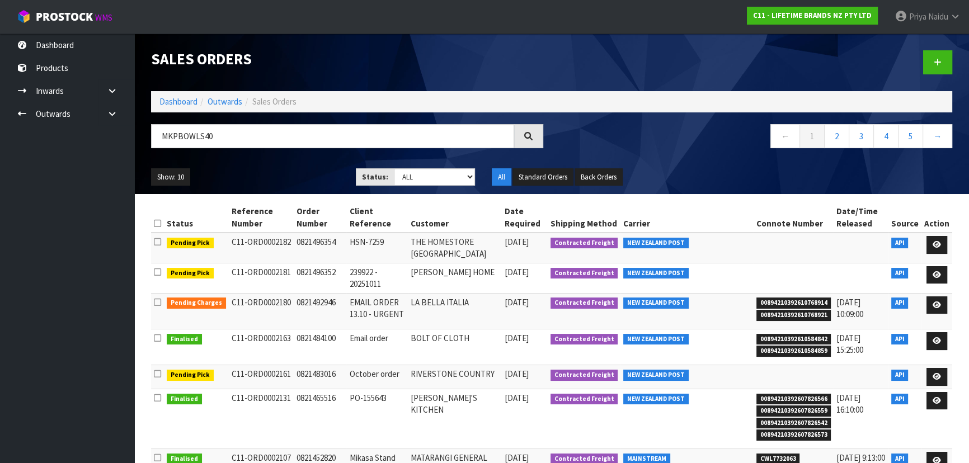
click at [264, 179] on ul "Show: 10 5 10 25 50" at bounding box center [245, 177] width 188 height 18
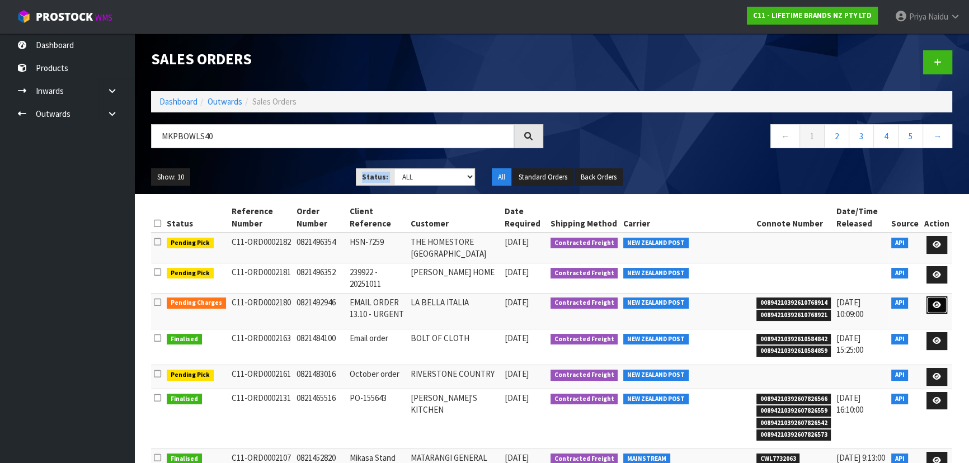
click at [942, 300] on link at bounding box center [937, 306] width 21 height 18
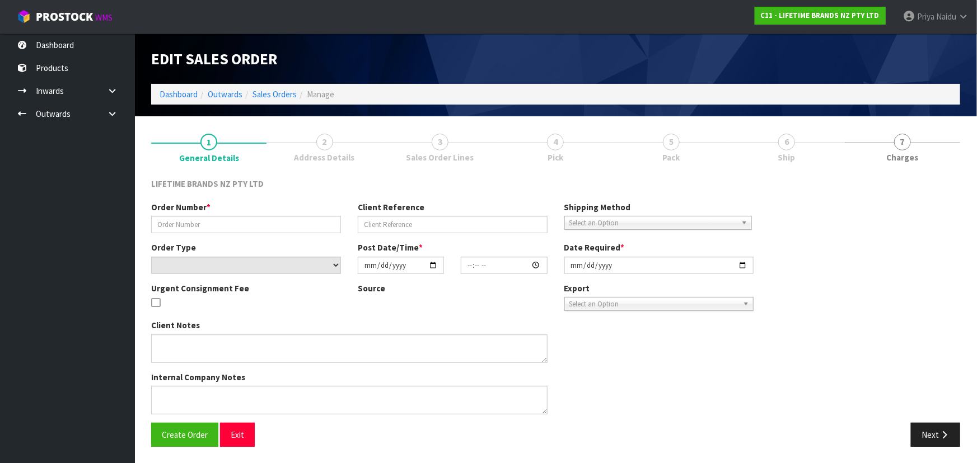
type input "0821492946"
type input "EMAIL ORDER 13.10 - URGENT"
select select "number:0"
type input "2025-10-13"
type input "15:04:43.000"
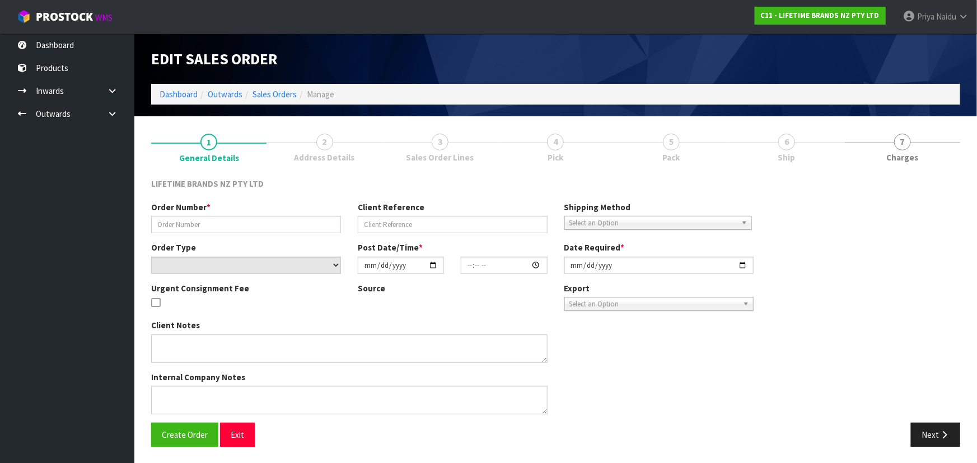
type input "2025-10-14"
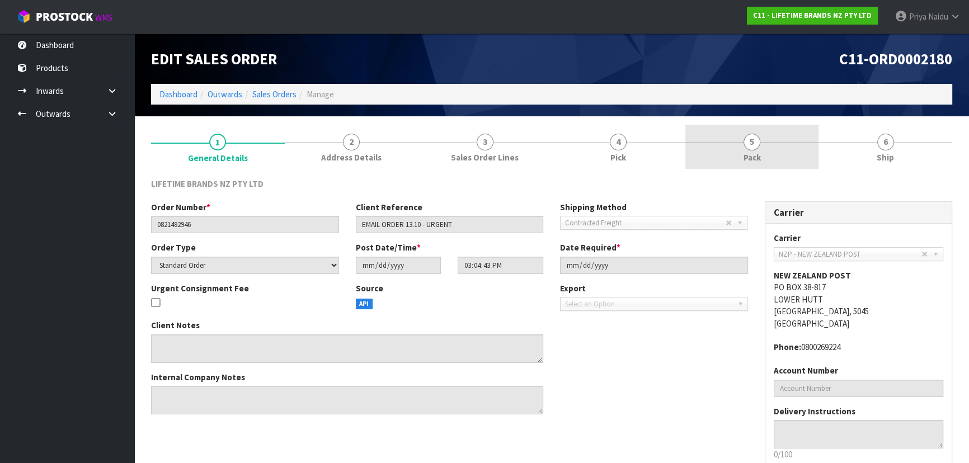
click at [746, 157] on span "Pack" at bounding box center [752, 158] width 17 height 12
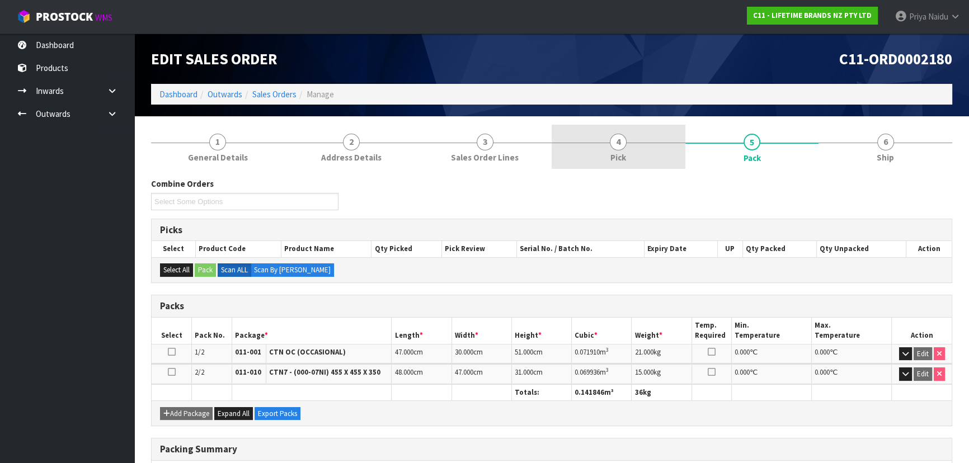
click at [629, 139] on link "4 Pick" at bounding box center [619, 147] width 134 height 44
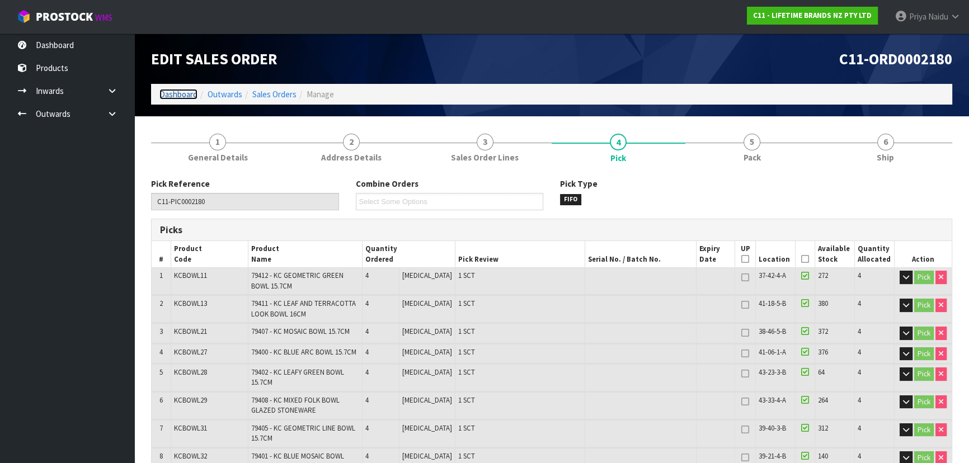
click at [195, 90] on link "Dashboard" at bounding box center [179, 94] width 38 height 11
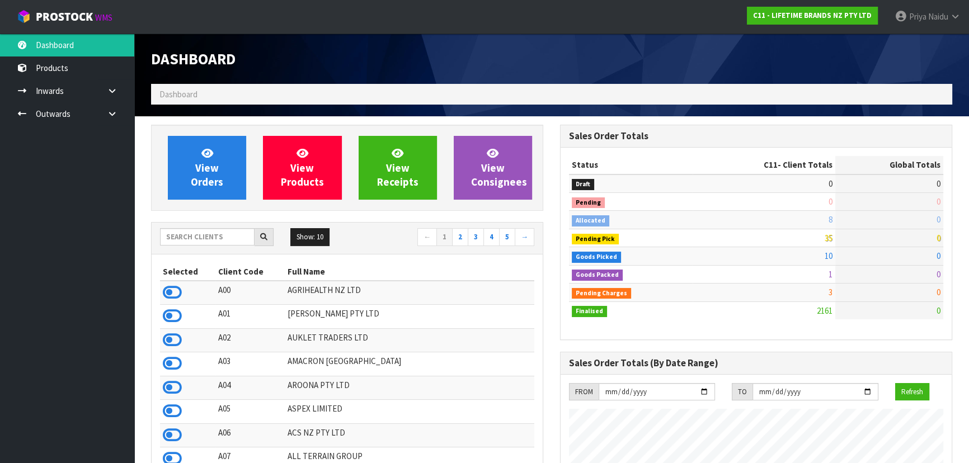
scroll to position [846, 409]
click at [191, 238] on input "text" at bounding box center [207, 236] width 95 height 17
click at [212, 233] on input "text" at bounding box center [207, 236] width 95 height 17
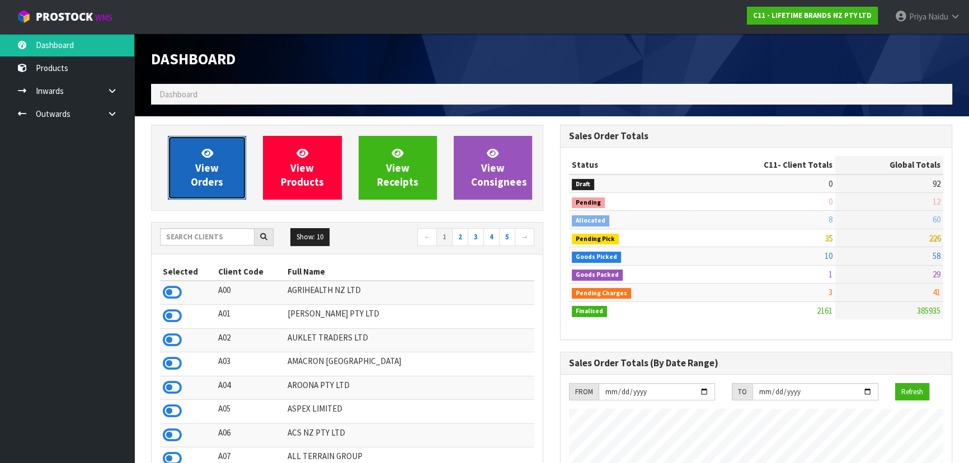
click at [202, 165] on span "View Orders" at bounding box center [207, 168] width 32 height 42
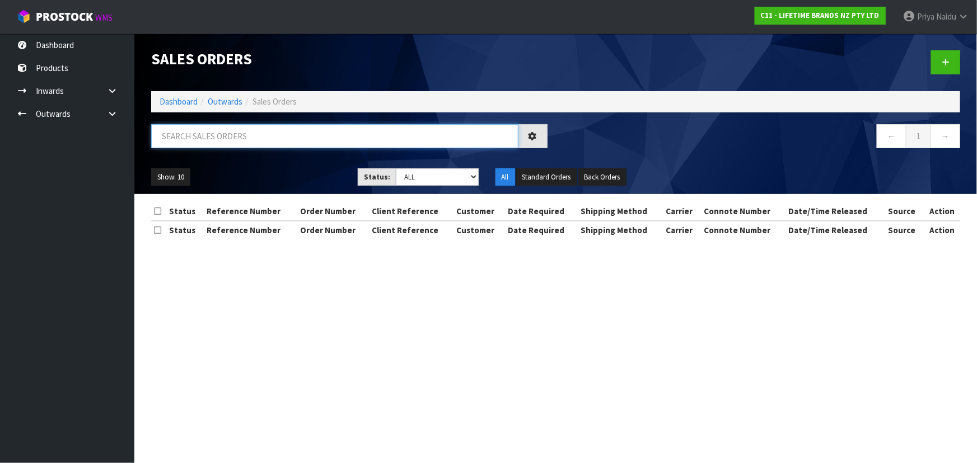
click at [220, 132] on input "text" at bounding box center [334, 136] width 367 height 24
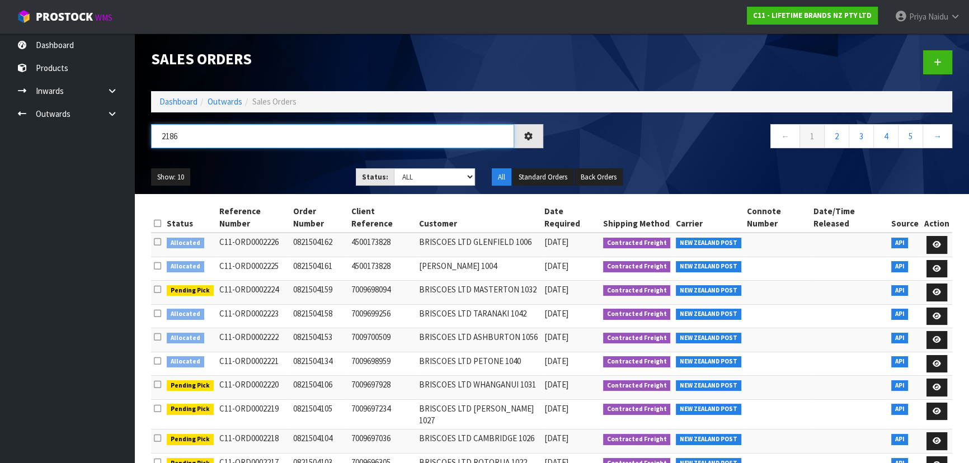
type input "2186"
click at [275, 176] on ul "Show: 10 5 10 25 50" at bounding box center [245, 177] width 188 height 18
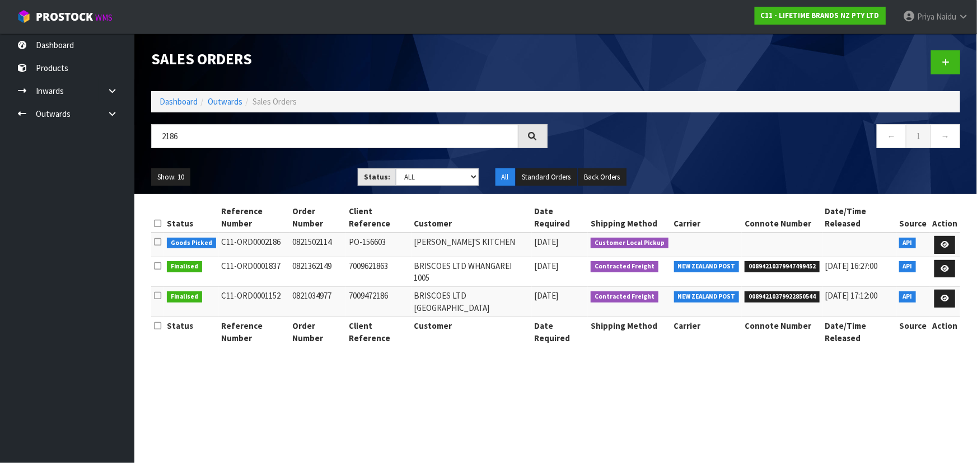
click at [263, 174] on ul "Show: 10 5 10 25 50" at bounding box center [246, 177] width 190 height 18
click at [177, 99] on link "Dashboard" at bounding box center [179, 101] width 38 height 11
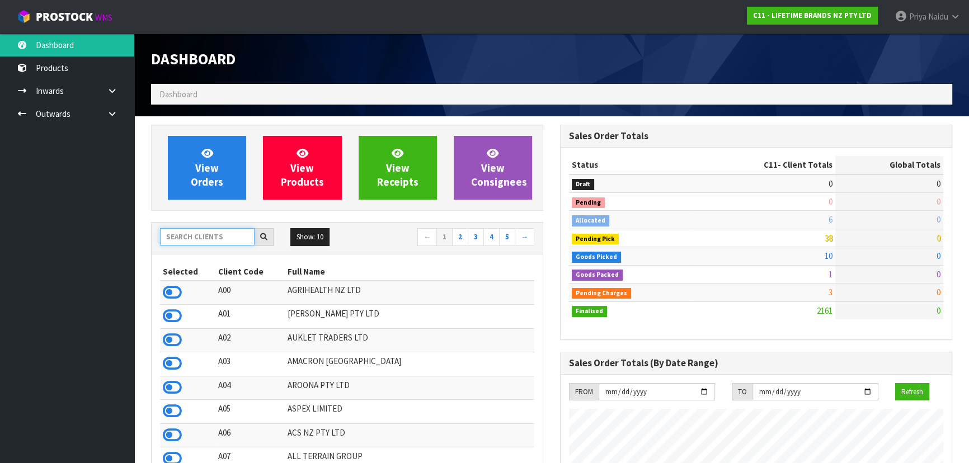
click at [191, 235] on input "text" at bounding box center [207, 236] width 95 height 17
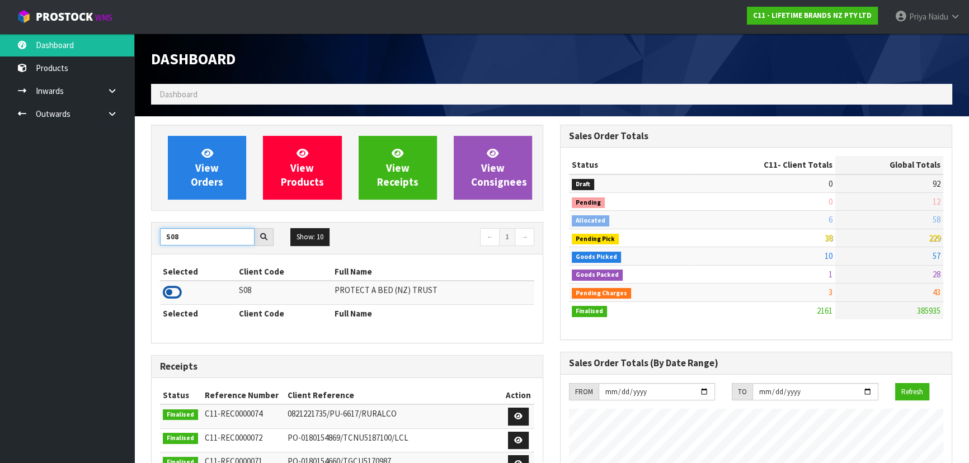
type input "S08"
click at [172, 295] on icon at bounding box center [172, 292] width 19 height 17
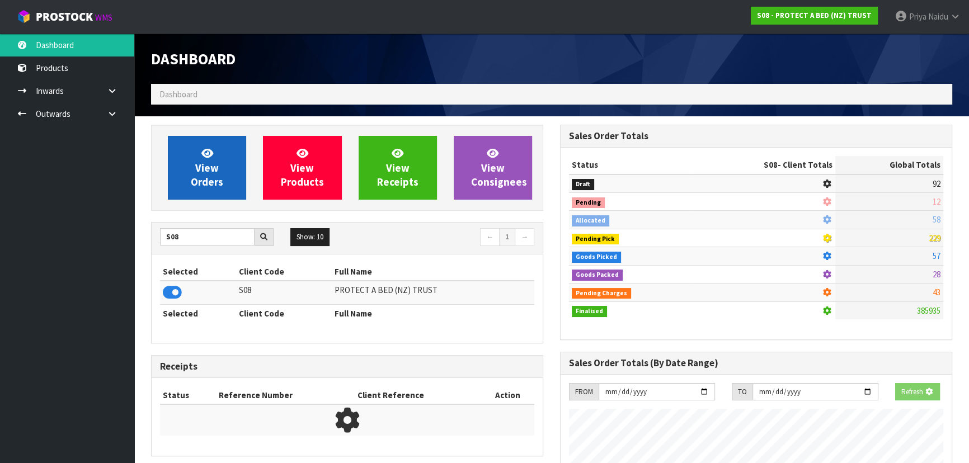
scroll to position [559041, 559329]
click at [214, 177] on span "View Orders" at bounding box center [207, 168] width 32 height 42
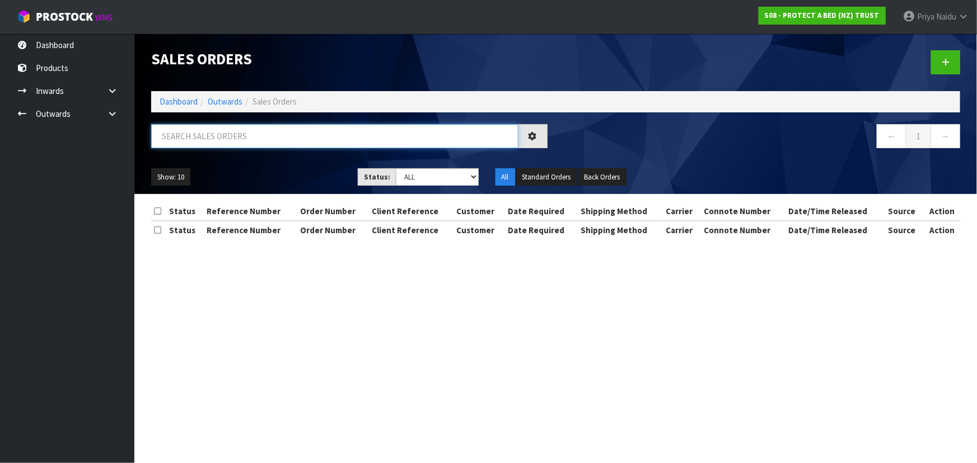
click at [228, 139] on input "text" at bounding box center [334, 136] width 367 height 24
type input "33808"
click at [276, 174] on ul "Show: 10 5 10 25 50" at bounding box center [246, 177] width 190 height 18
drag, startPoint x: 395, startPoint y: 171, endPoint x: 402, endPoint y: 175, distance: 8.3
click at [396, 171] on select "Draft Pending Allocated Pending Pick Goods Picked Goods Packed Pending Charges …" at bounding box center [437, 176] width 83 height 17
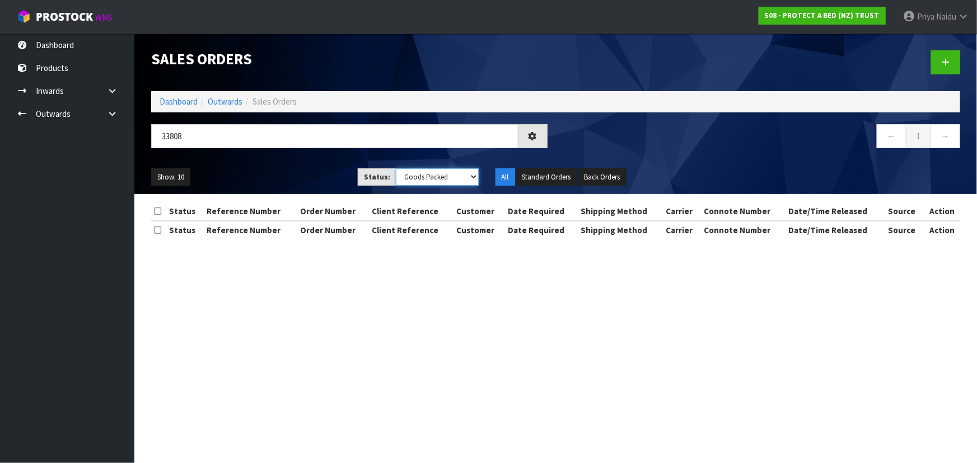
click at [396, 168] on select "Draft Pending Allocated Pending Pick Goods Picked Goods Packed Pending Charges …" at bounding box center [437, 176] width 83 height 17
click at [319, 162] on div "Show: 10 5 10 25 50 Status: Draft Pending Allocated Pending Pick Goods Picked G…" at bounding box center [556, 177] width 826 height 35
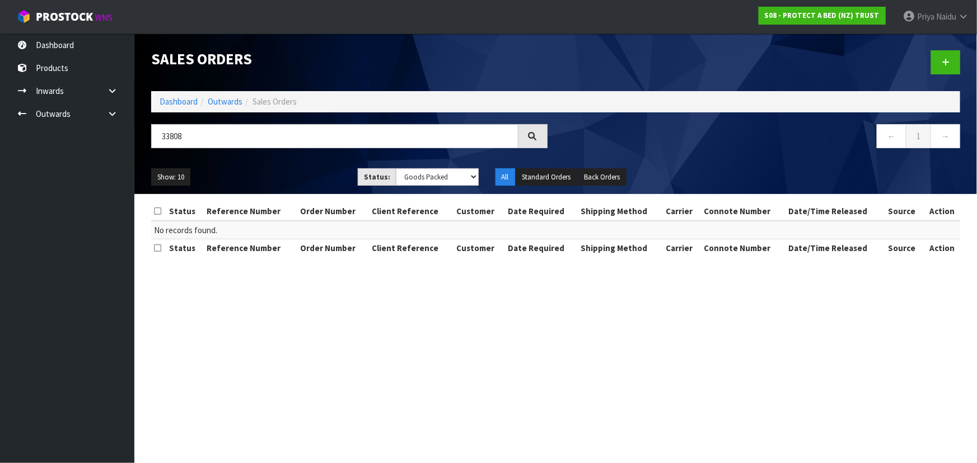
click at [314, 159] on div "33808 ← 1 →" at bounding box center [556, 142] width 826 height 36
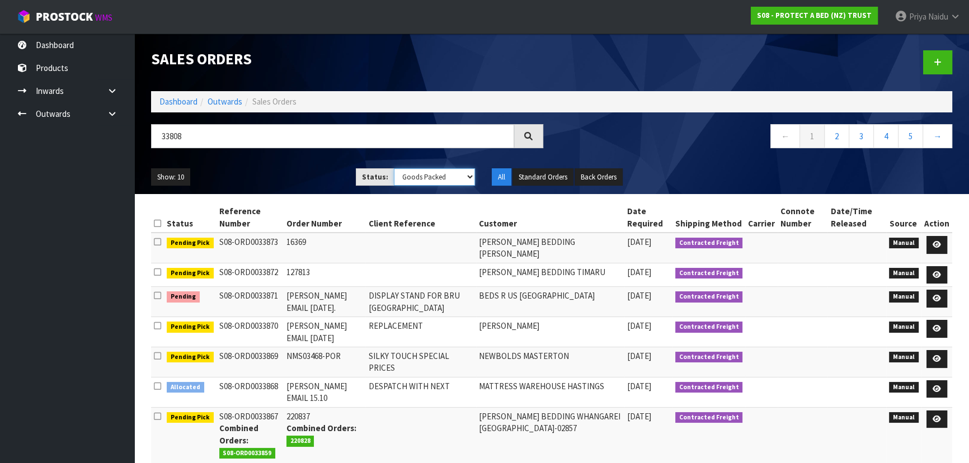
click at [416, 176] on select "Draft Pending Allocated Pending Pick Goods Picked Goods Packed Pending Charges …" at bounding box center [435, 176] width 82 height 17
select select "string:ALL"
click at [394, 168] on select "Draft Pending Allocated Pending Pick Goods Picked Goods Packed Pending Charges …" at bounding box center [435, 176] width 82 height 17
click at [297, 184] on ul "Show: 10 5 10 25 50" at bounding box center [245, 177] width 188 height 18
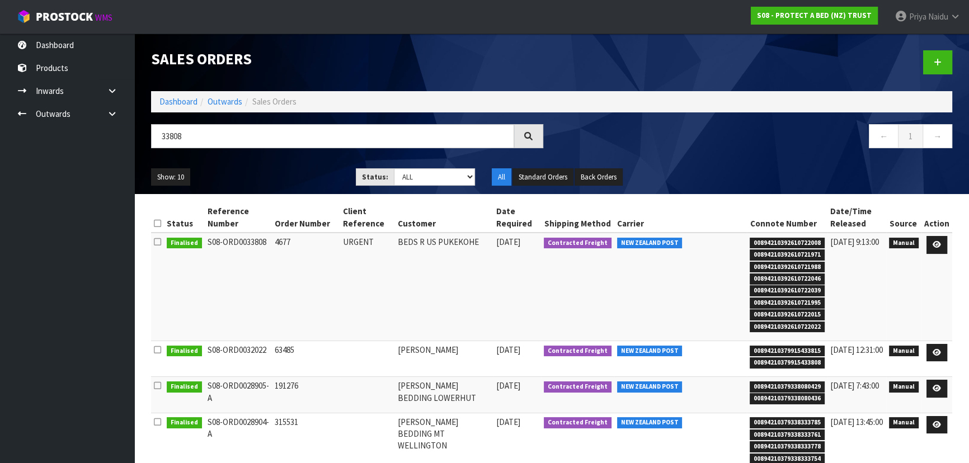
click at [295, 172] on ul "Show: 10 5 10 25 50" at bounding box center [245, 177] width 188 height 18
click at [171, 97] on link "Dashboard" at bounding box center [179, 101] width 38 height 11
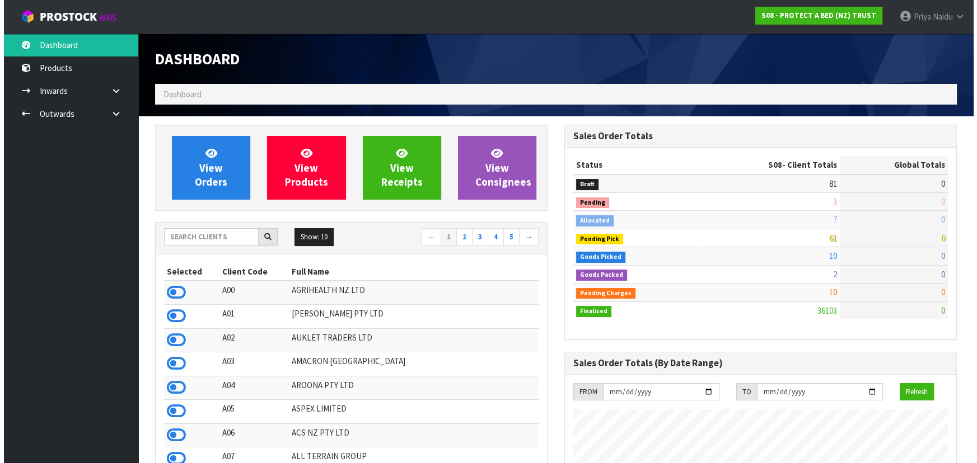
scroll to position [846, 409]
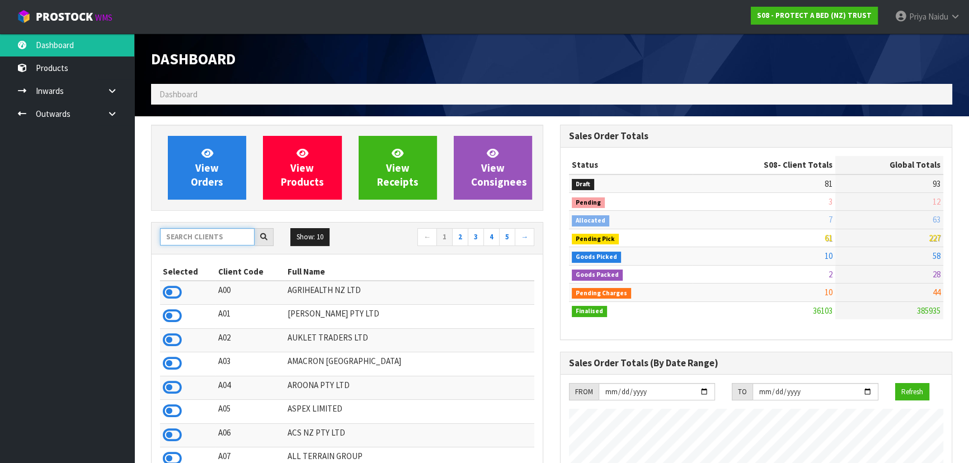
click at [226, 237] on input "text" at bounding box center [207, 236] width 95 height 17
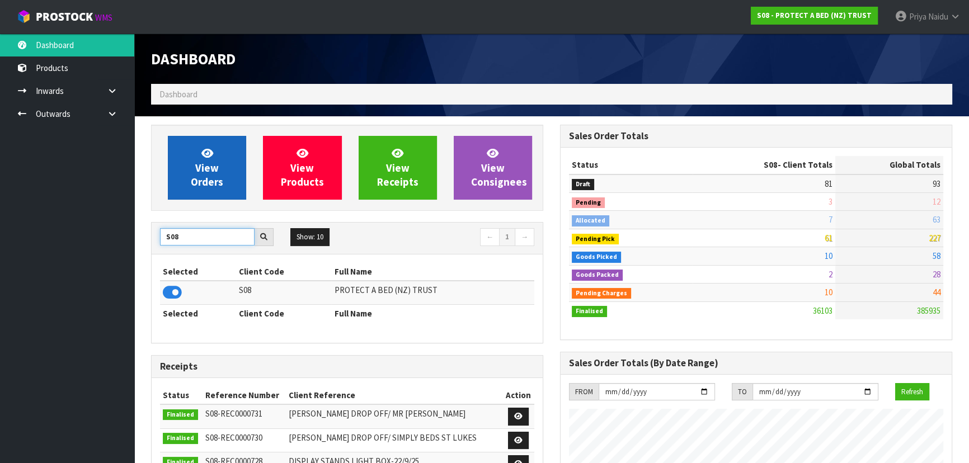
type input "S08"
click at [207, 185] on span "View Orders" at bounding box center [207, 168] width 32 height 42
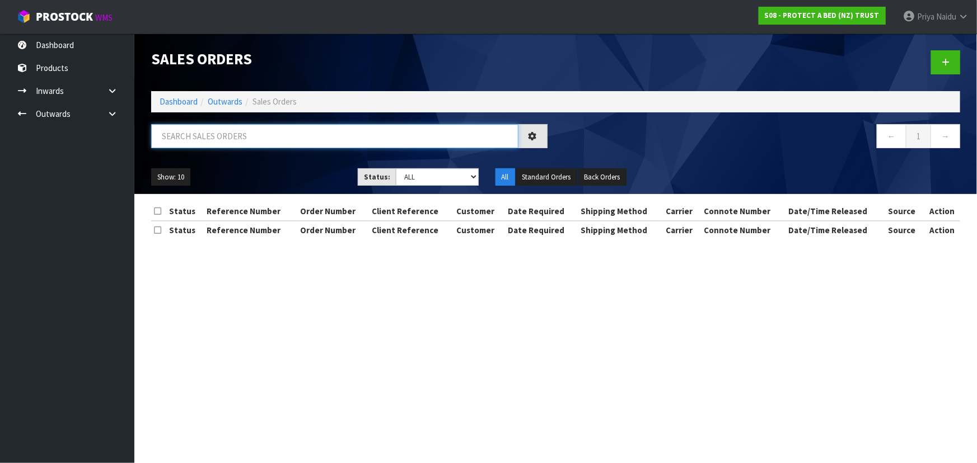
click at [226, 127] on input "text" at bounding box center [334, 136] width 367 height 24
type input "32709"
click at [257, 165] on div "Show: 10 5 10 25 50 Status: Draft Pending Allocated Pending Pick Goods Picked G…" at bounding box center [556, 177] width 826 height 35
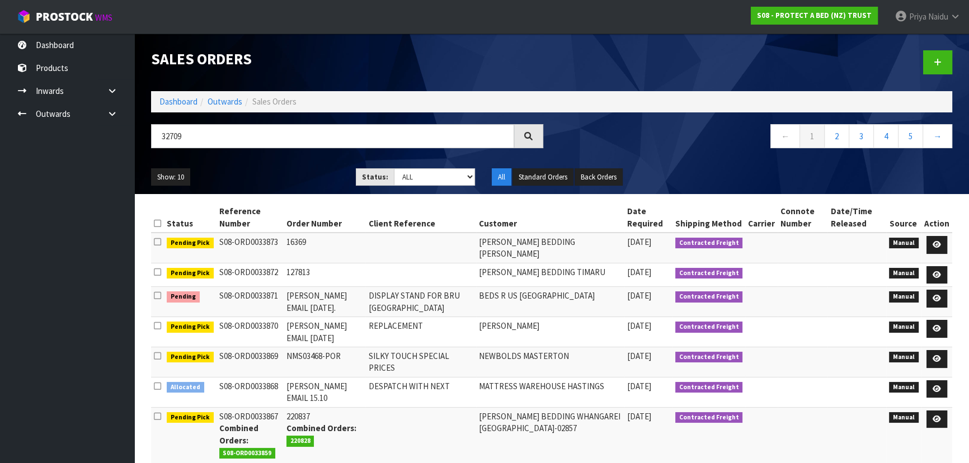
click at [257, 165] on div "Show: 10 5 10 25 50 Status: Draft Pending Allocated Pending Pick Goods Picked G…" at bounding box center [552, 177] width 818 height 35
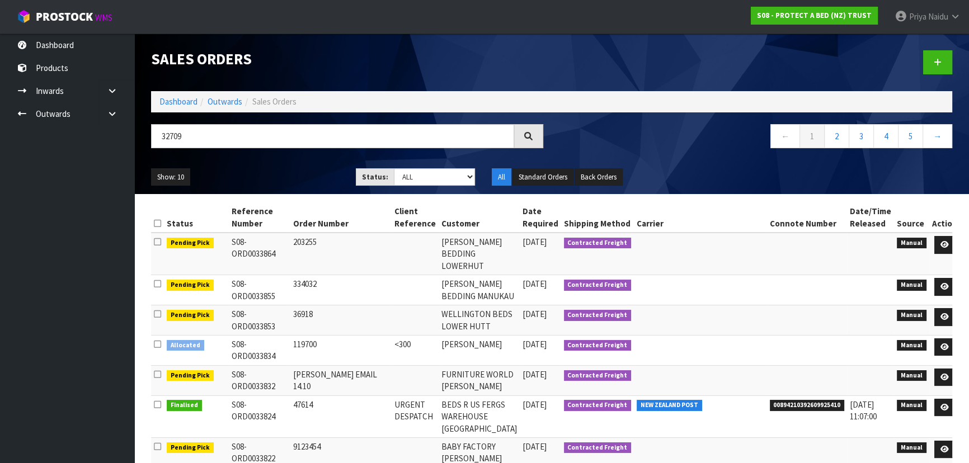
click at [255, 172] on ul "Show: 10 5 10 25 50" at bounding box center [245, 177] width 188 height 18
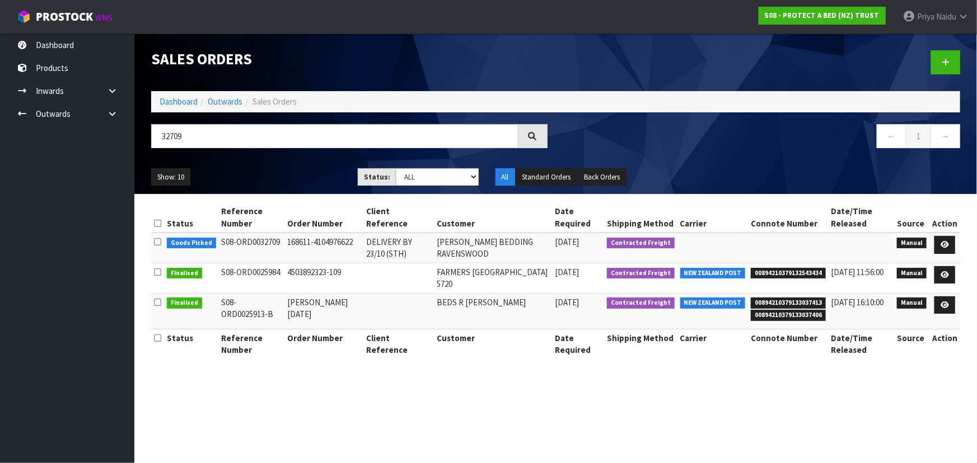
click at [271, 177] on ul "Show: 10 5 10 25 50" at bounding box center [246, 177] width 190 height 18
drag, startPoint x: 207, startPoint y: 137, endPoint x: 83, endPoint y: 128, distance: 124.6
click at [83, 128] on body "Toggle navigation ProStock WMS S08 - PROTECT A BED (NZ) TRUST Priya Naidu Logou…" at bounding box center [488, 231] width 977 height 463
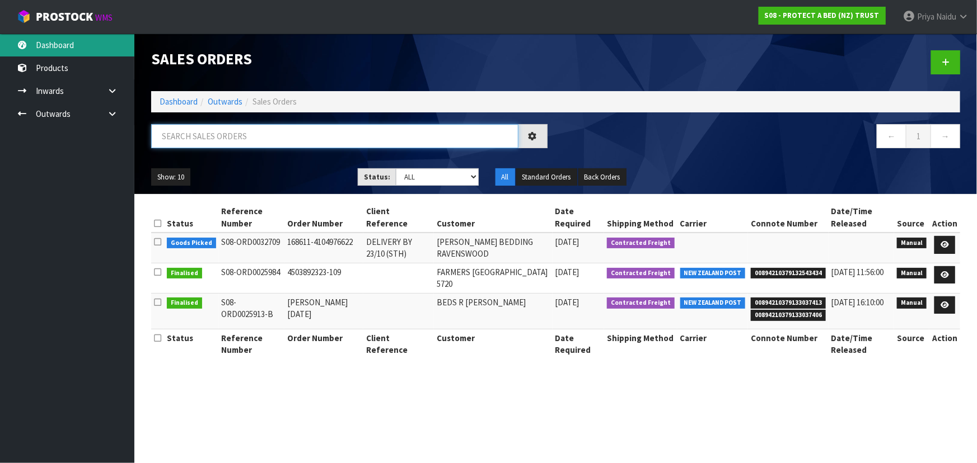
type input "32709"
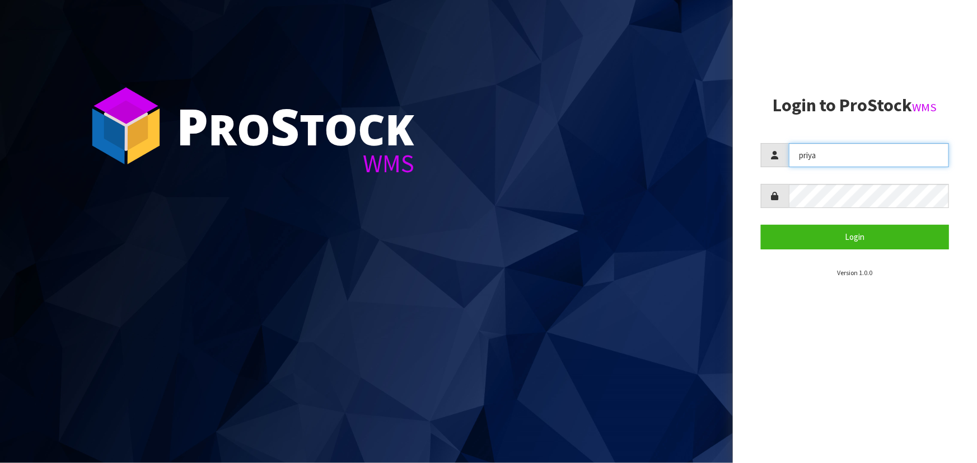
drag, startPoint x: 835, startPoint y: 154, endPoint x: 759, endPoint y: 134, distance: 78.7
click at [757, 144] on aside "Login to ProStock WMS priya Login Version 1.0.0" at bounding box center [855, 231] width 244 height 463
type input "marara"
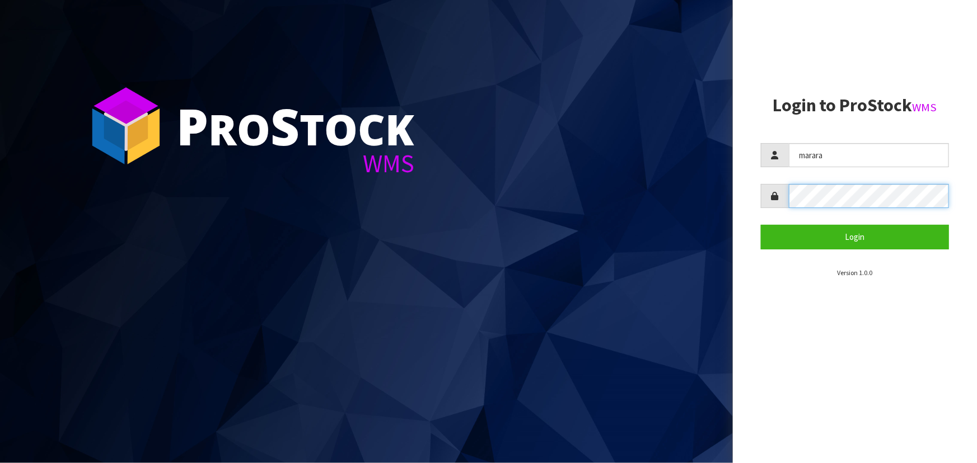
click at [780, 188] on div at bounding box center [855, 196] width 188 height 24
click at [761, 225] on button "Login" at bounding box center [855, 237] width 188 height 24
